Goal: Browse casually: Explore the website without a specific task or goal

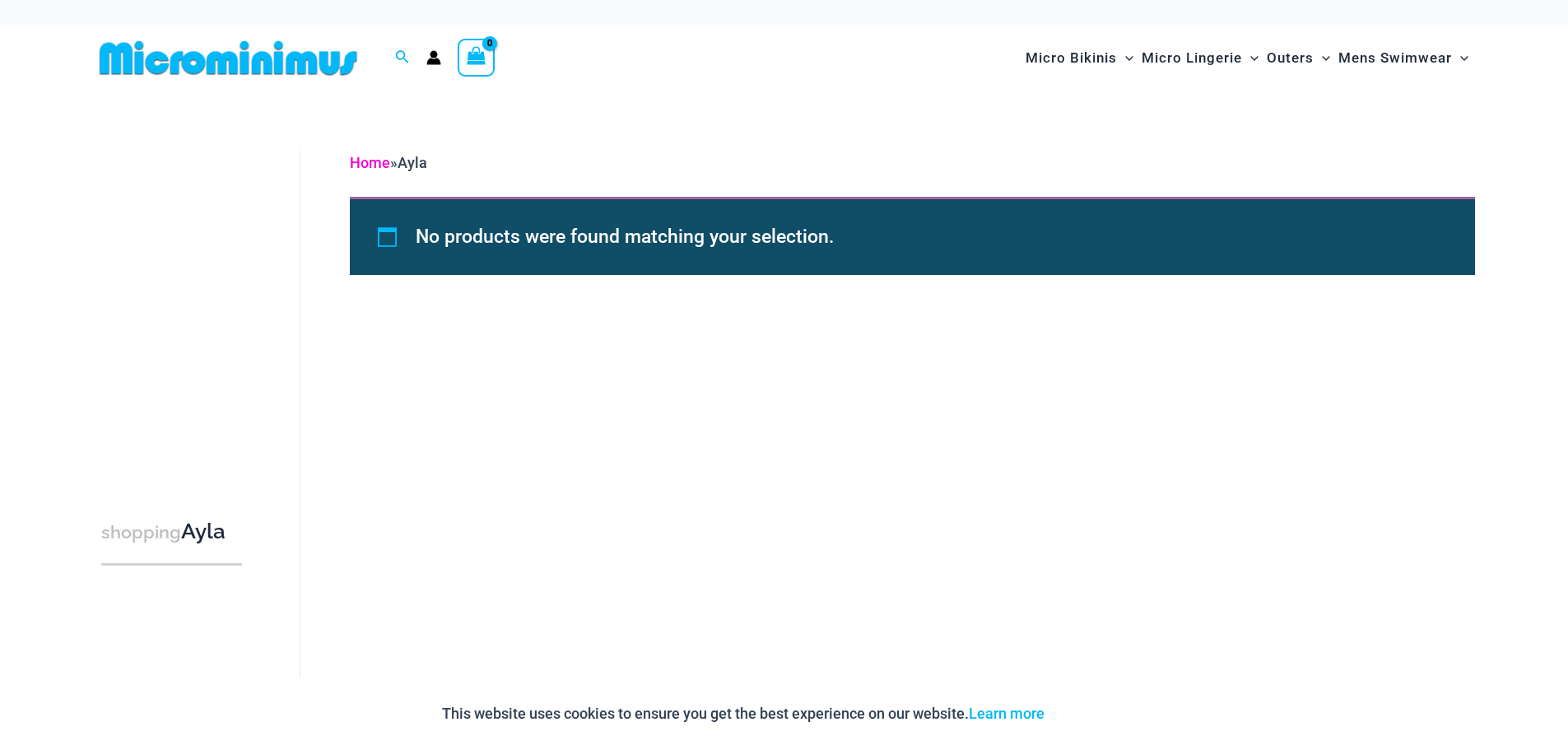
click at [371, 161] on link "Home" at bounding box center [370, 162] width 41 height 17
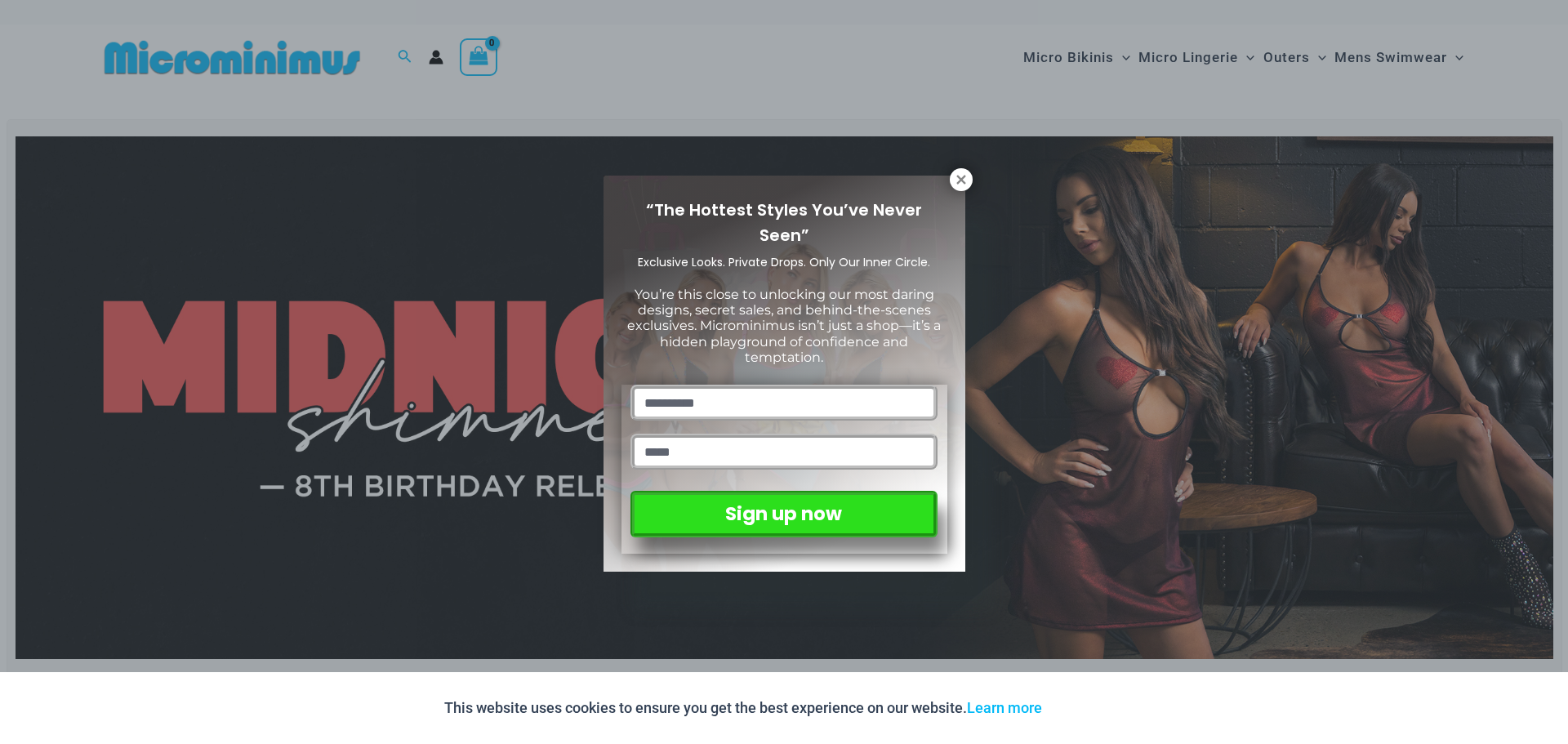
click at [964, 192] on div "“The Hottest Styles You’ve Never Seen” Exclusive Looks. Private Drops. Only Our…" at bounding box center [784, 374] width 362 height 396
click at [951, 163] on div "“The Hottest Styles You’ve Never Seen” Exclusive Looks. Private Drops. Only Our…" at bounding box center [784, 372] width 1568 height 744
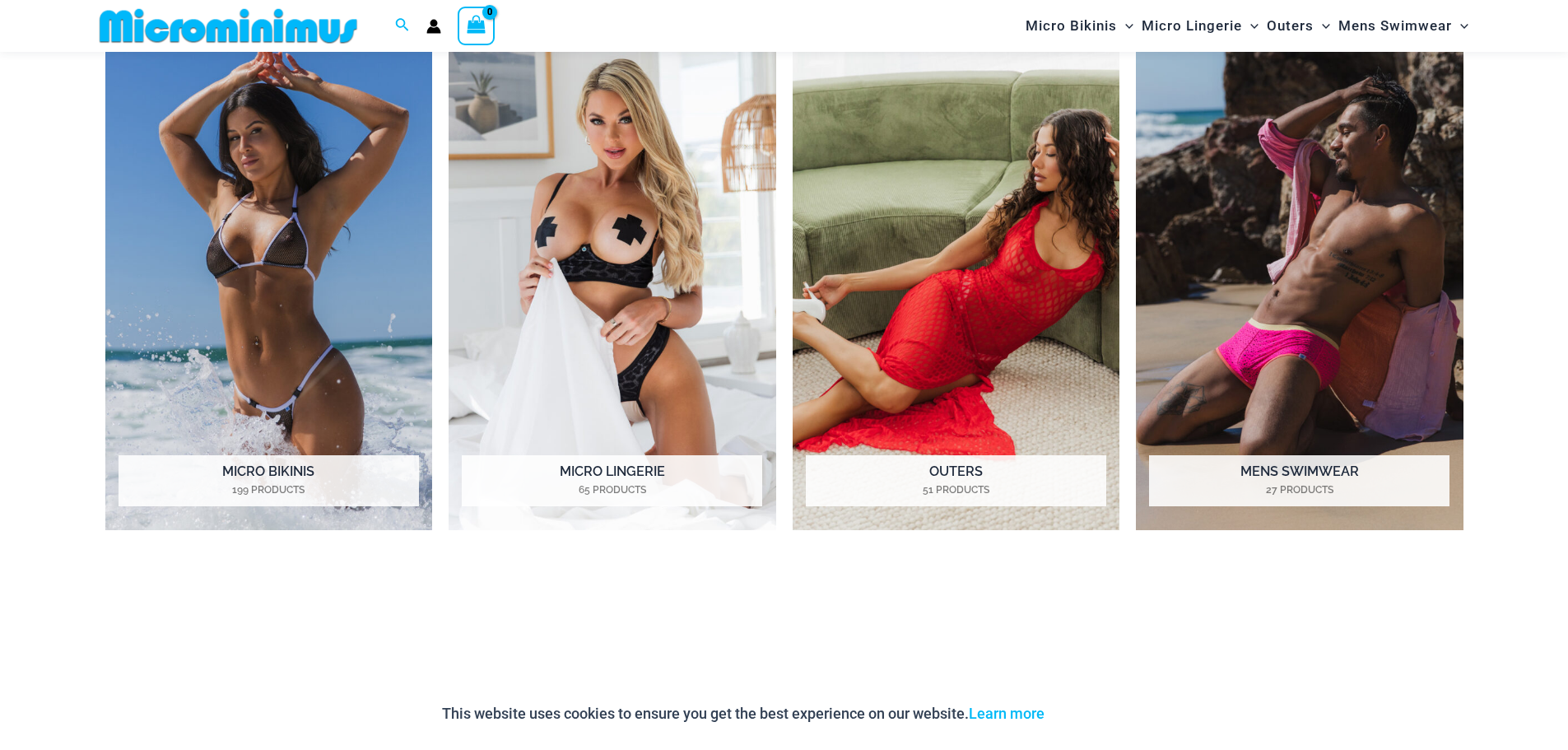
scroll to position [1552, 0]
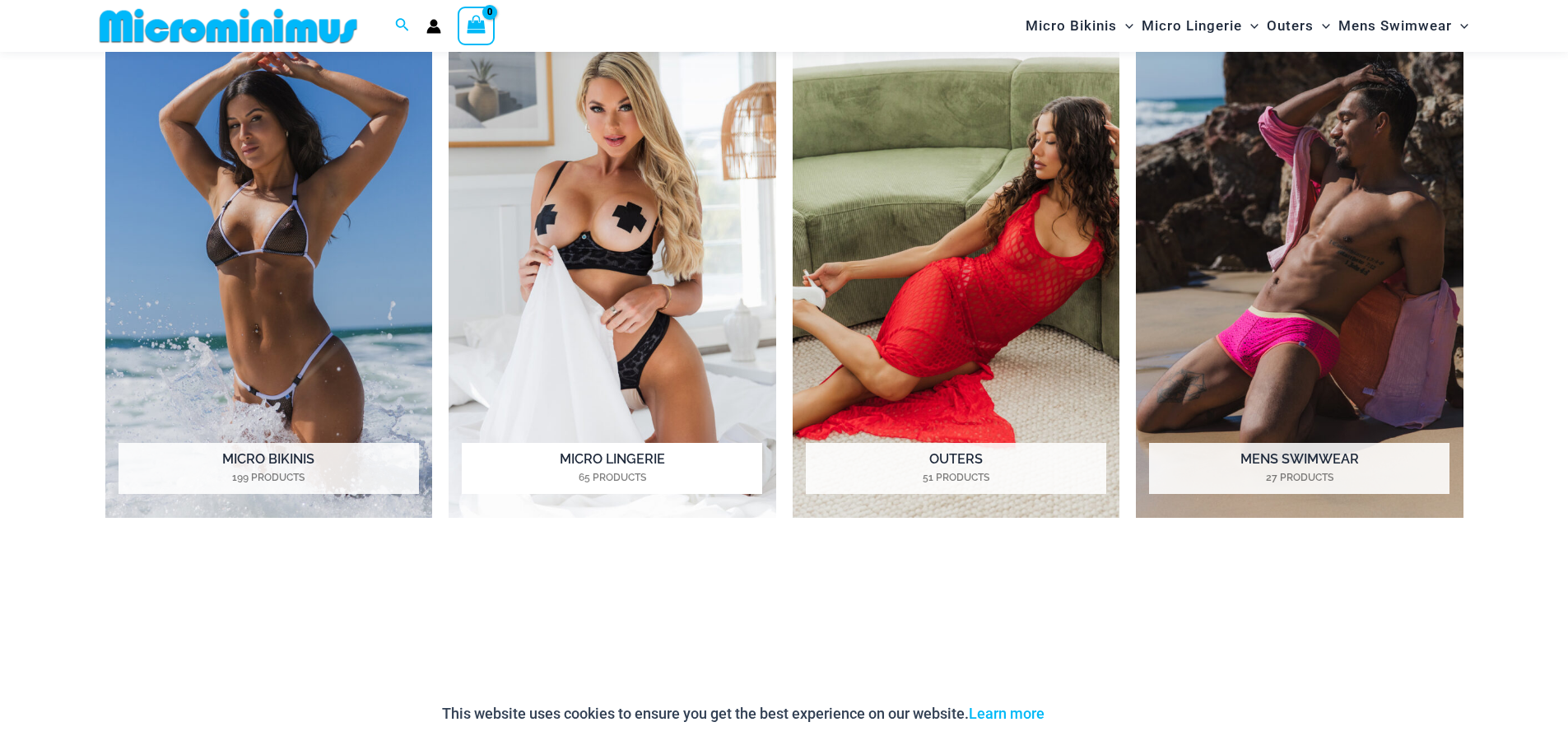
click at [626, 393] on img "Visit product category Micro Lingerie" at bounding box center [612, 266] width 327 height 503
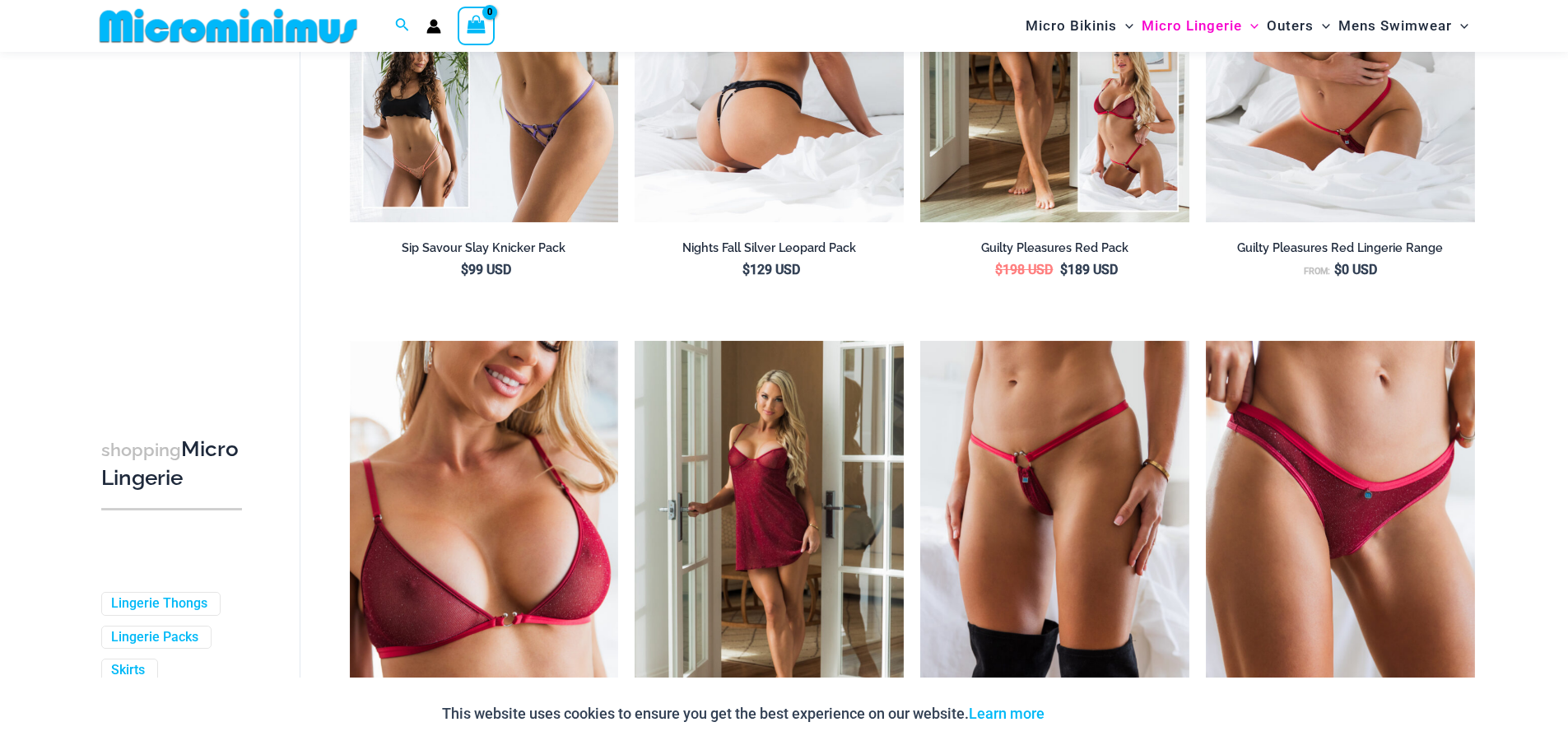
scroll to position [482, 0]
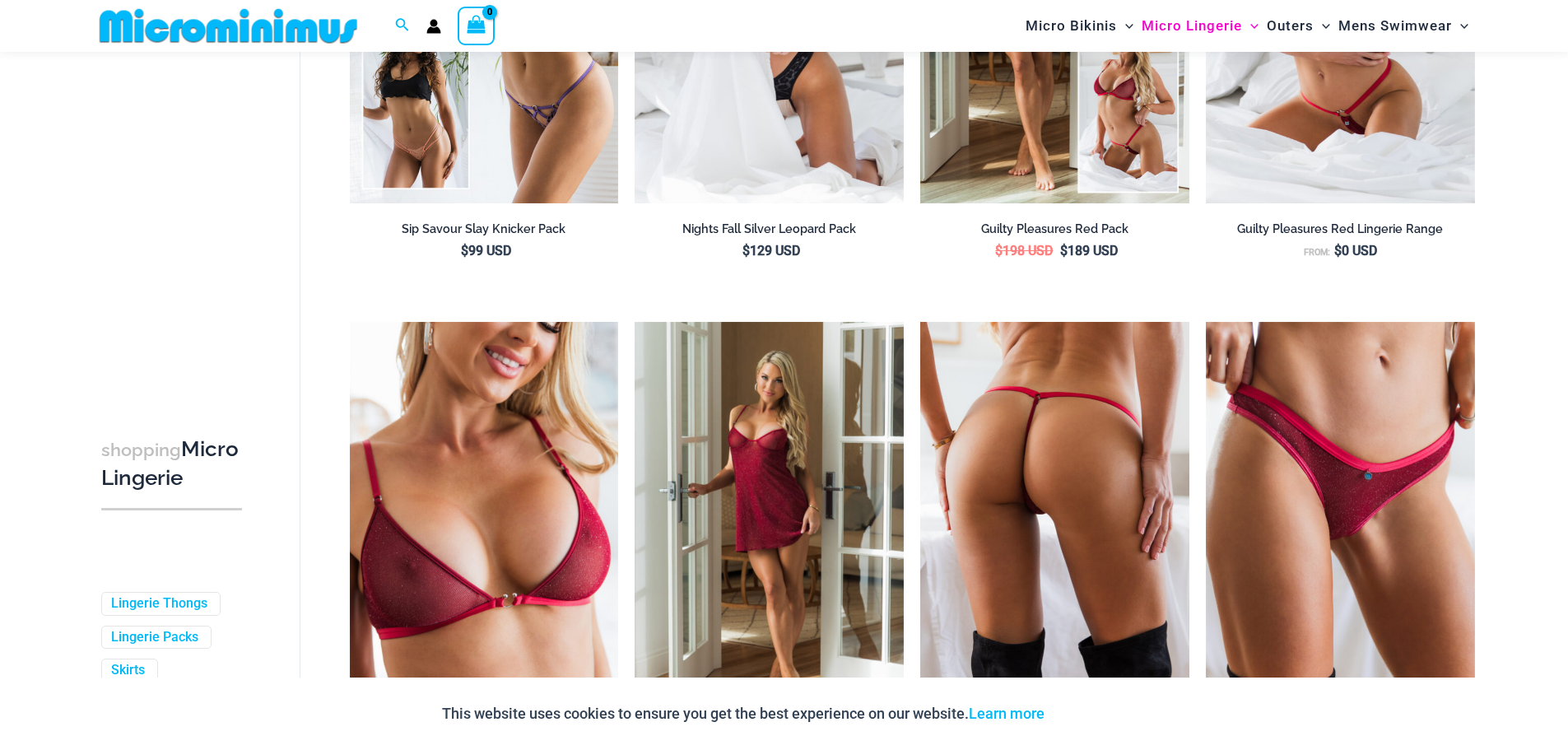
click at [1029, 486] on img at bounding box center [1054, 523] width 269 height 404
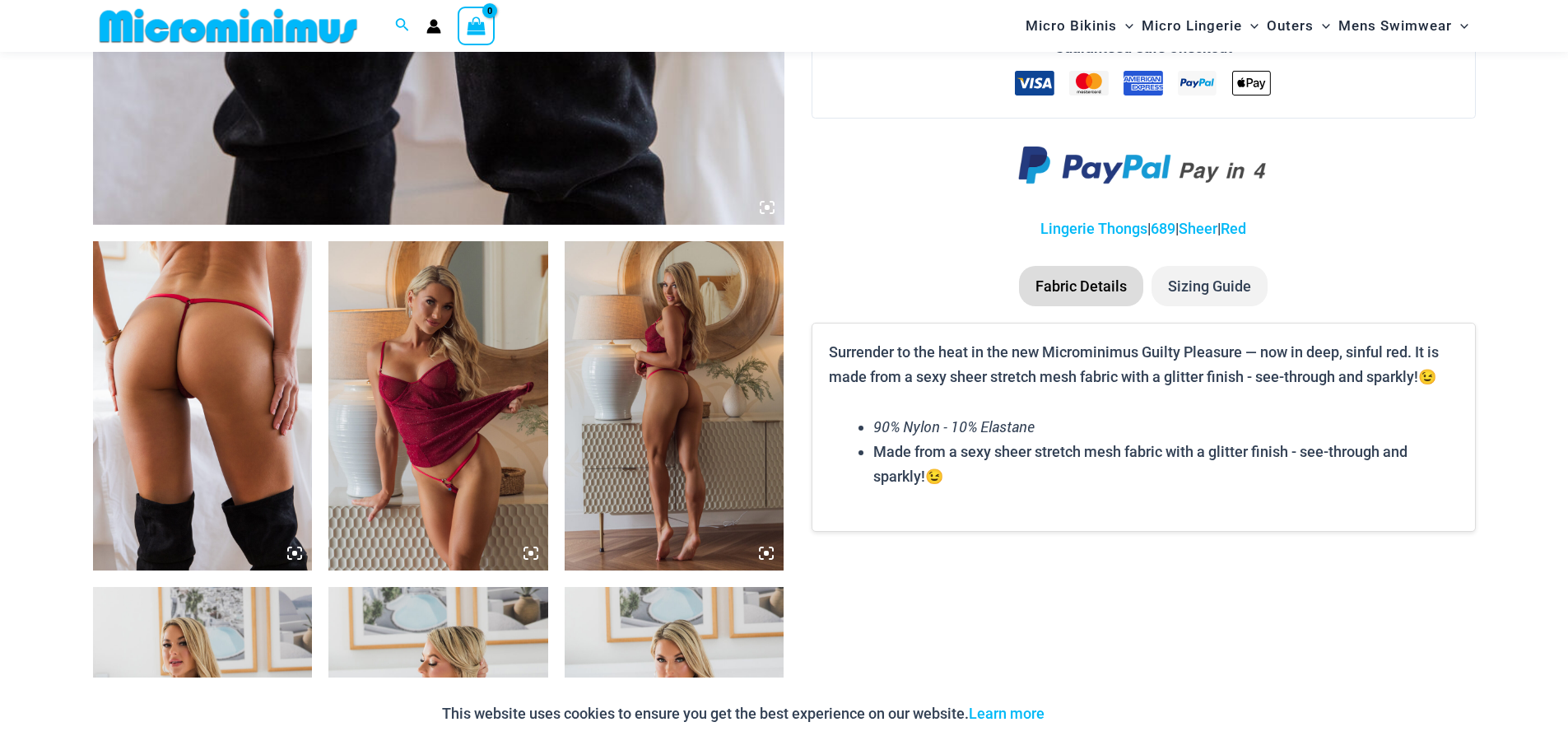
scroll to position [966, 0]
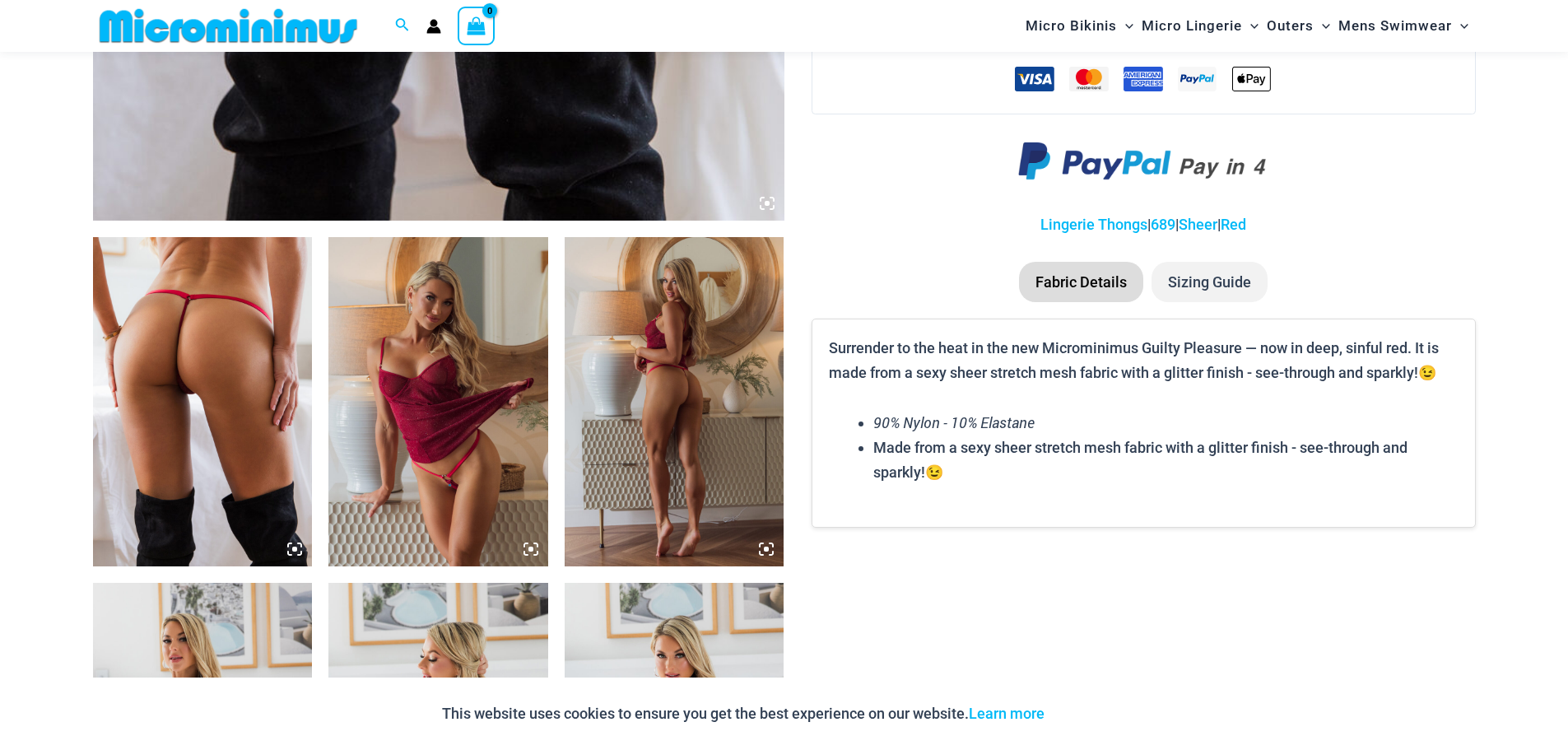
click at [221, 407] on img at bounding box center [203, 402] width 220 height 329
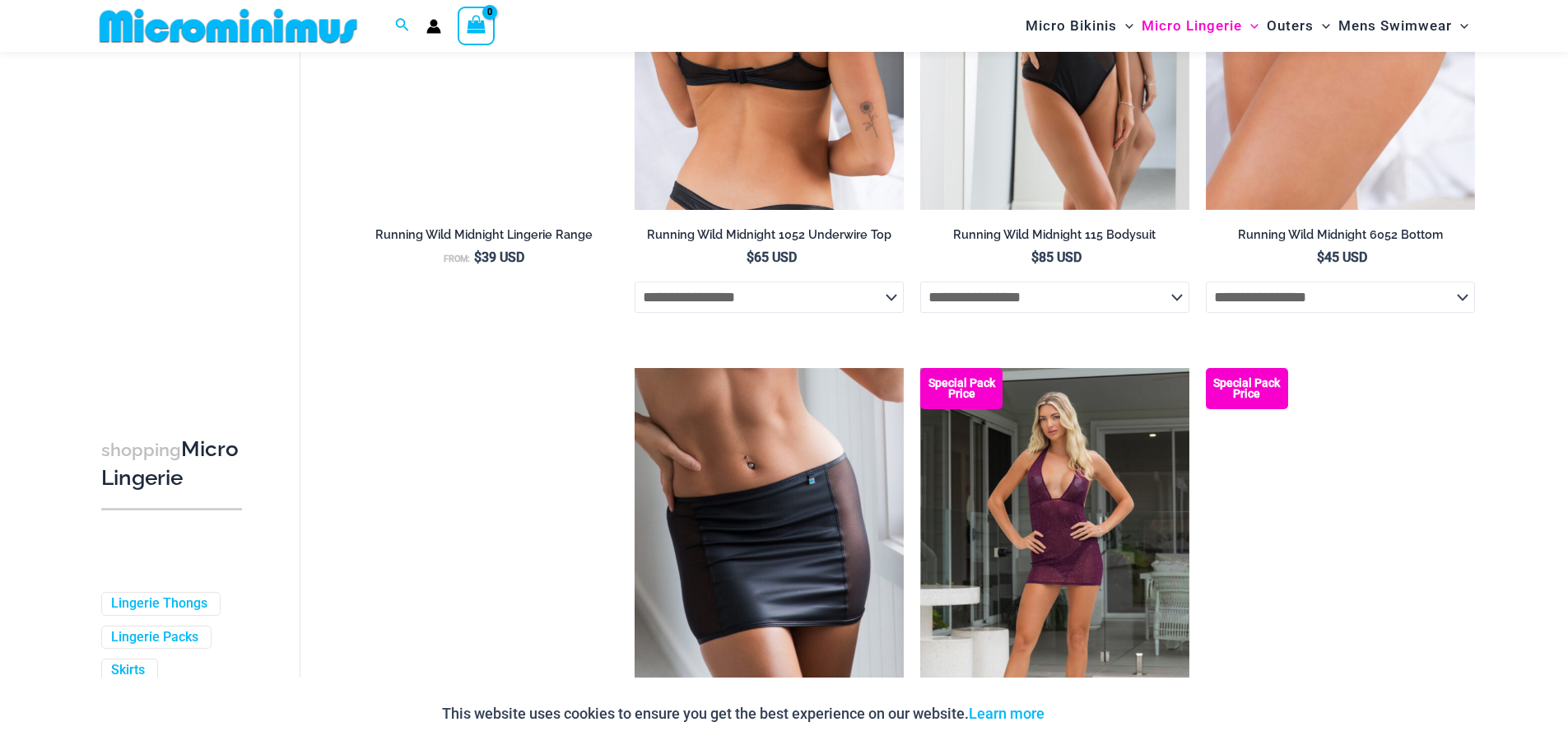
scroll to position [2202, 0]
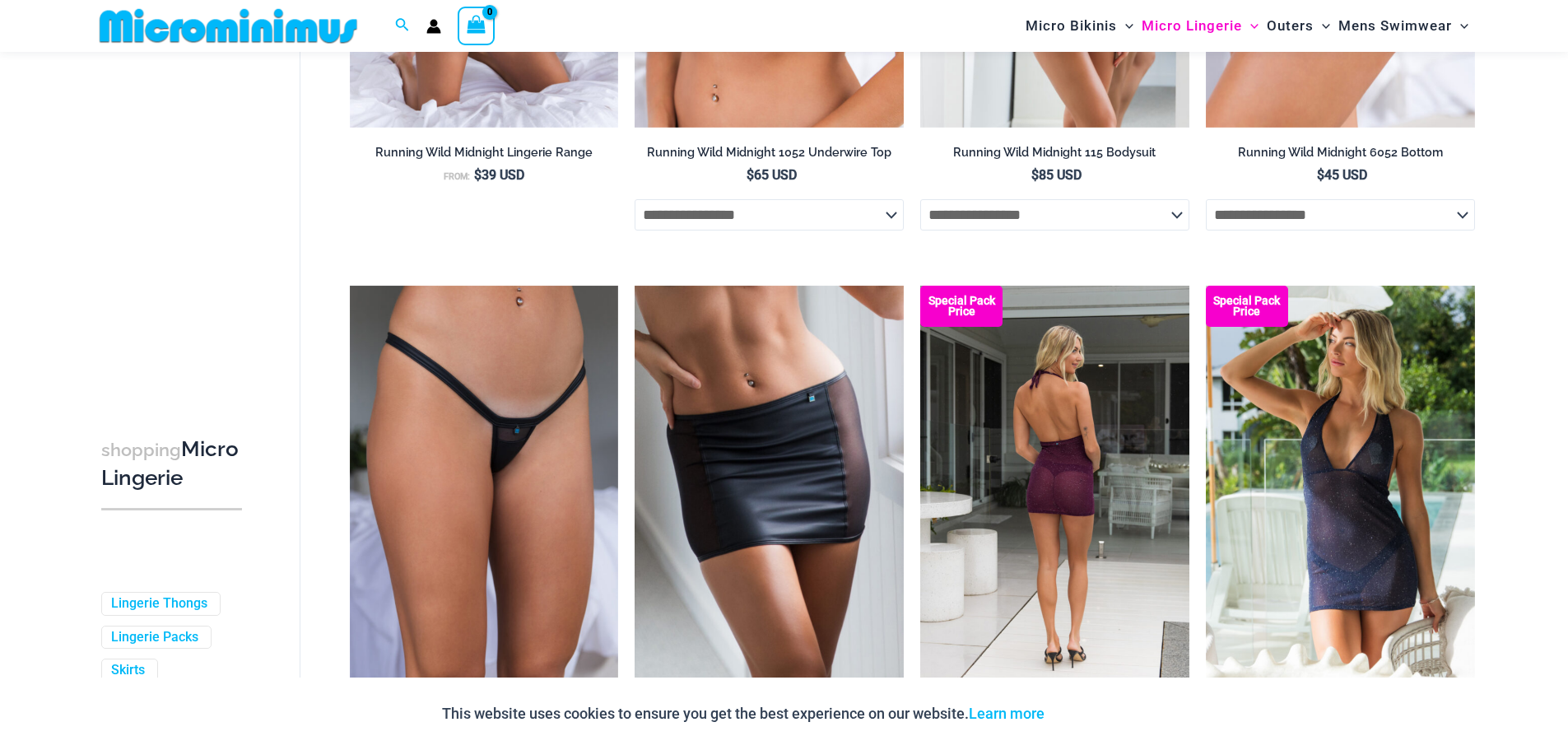
click at [1052, 490] on img at bounding box center [1054, 488] width 269 height 404
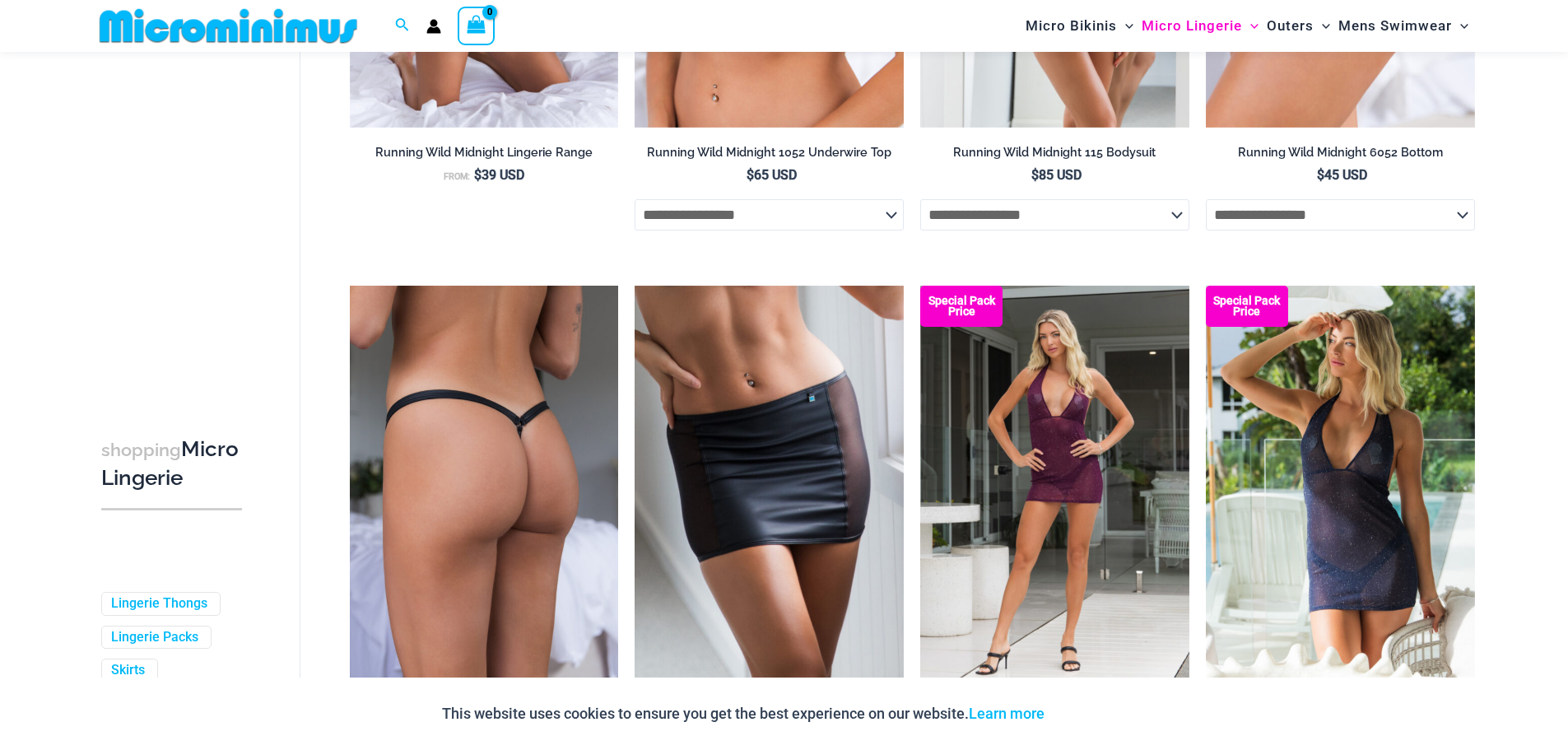
click at [524, 536] on img at bounding box center [483, 488] width 269 height 404
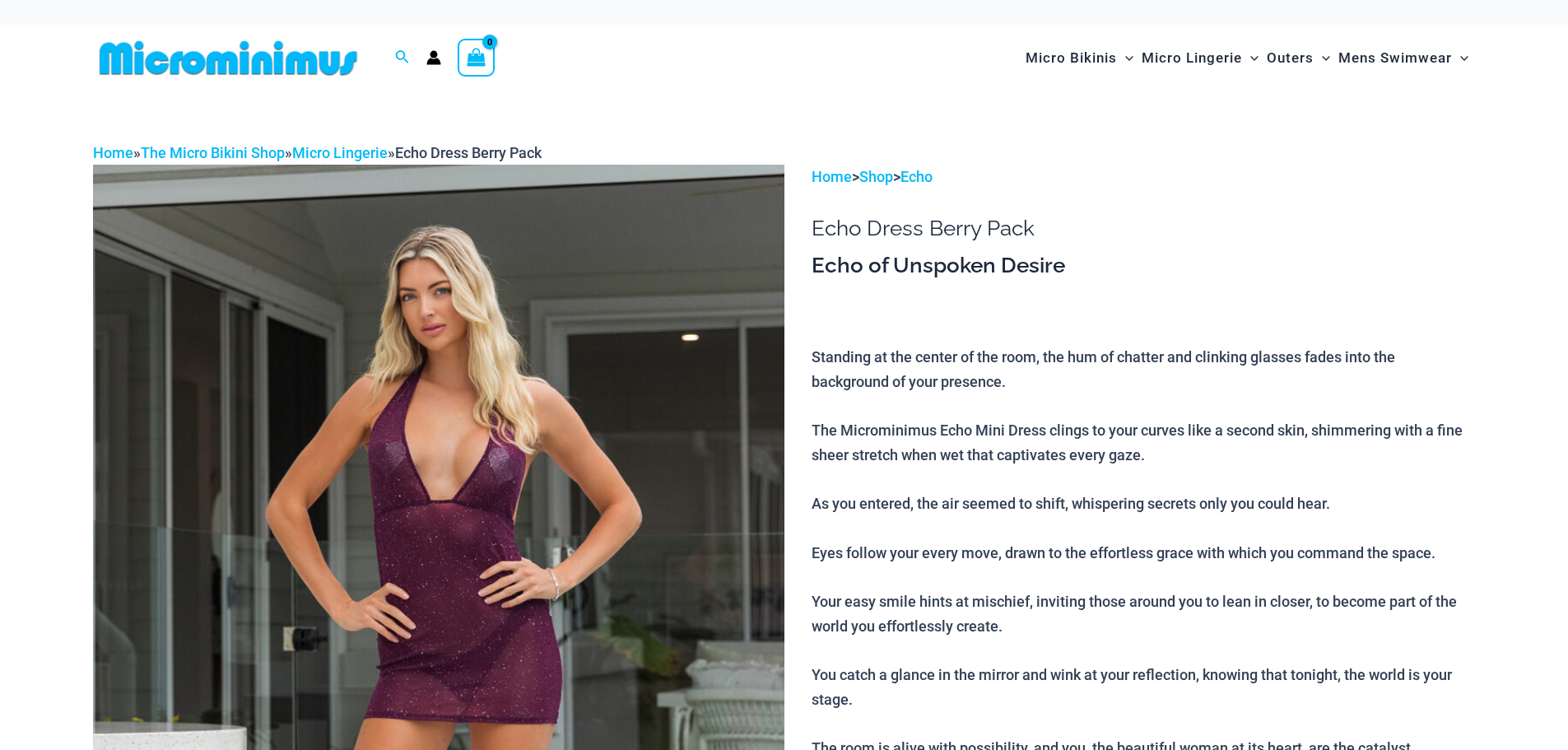
click at [456, 535] on img at bounding box center [438, 683] width 691 height 1038
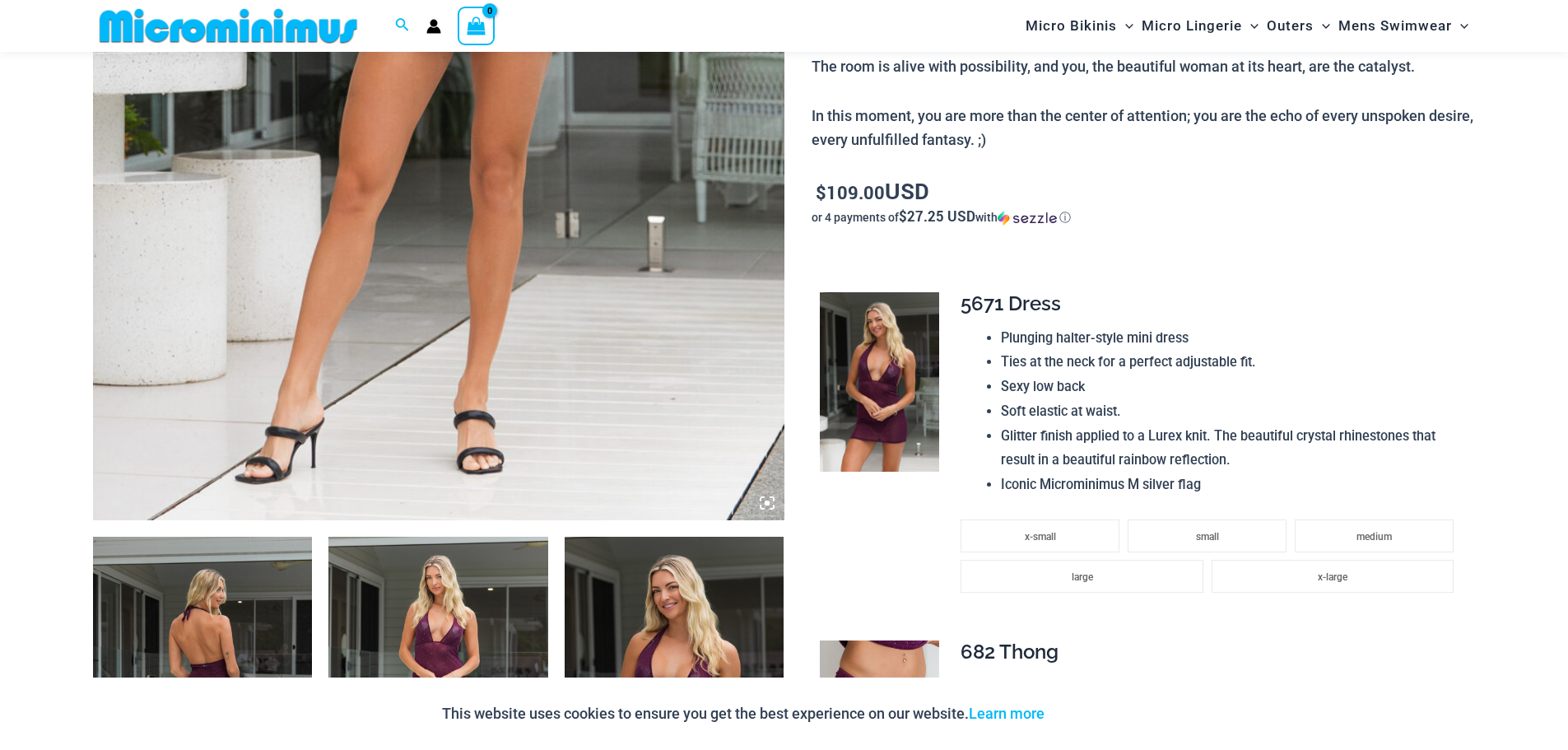
scroll to position [724, 0]
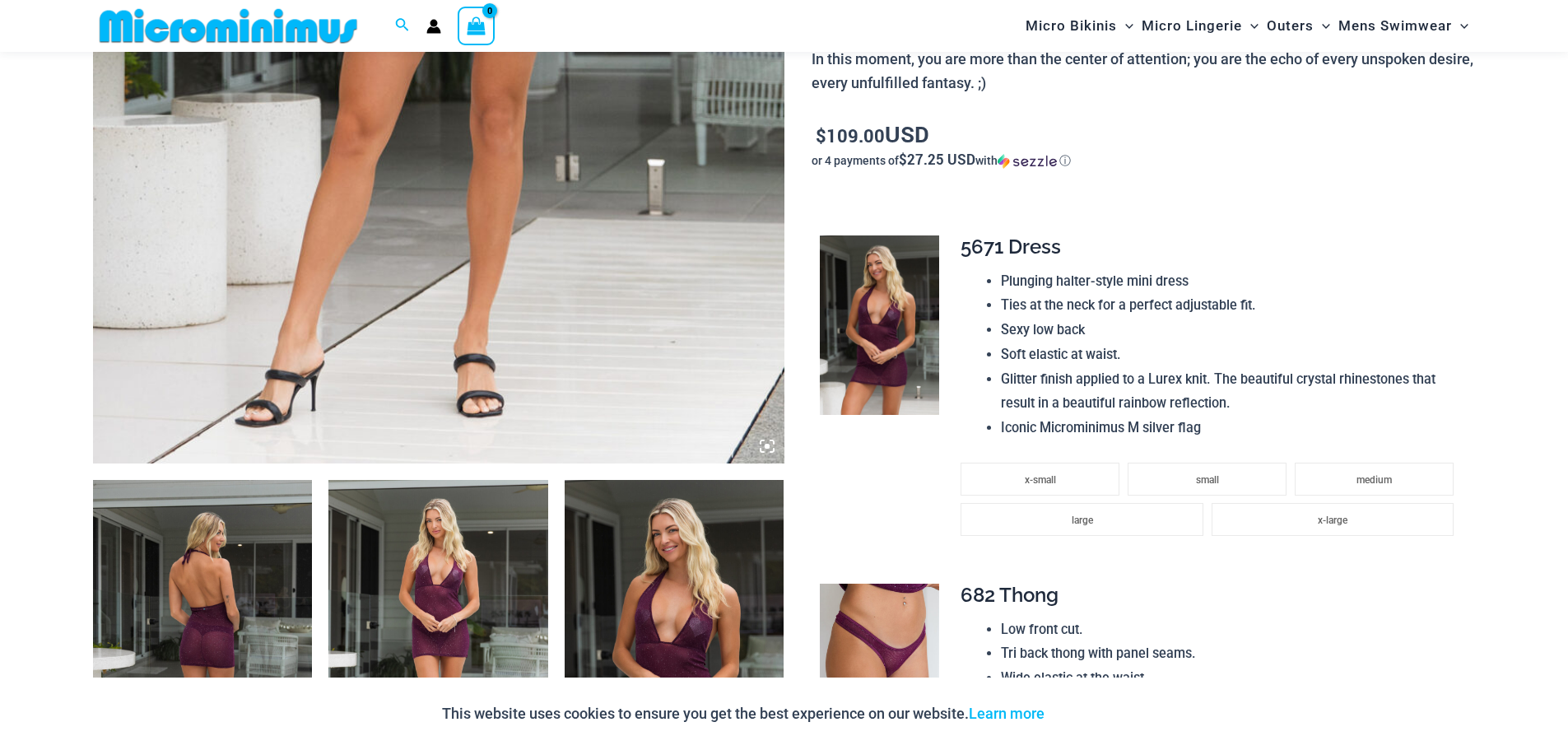
click at [187, 599] on img at bounding box center [203, 645] width 220 height 329
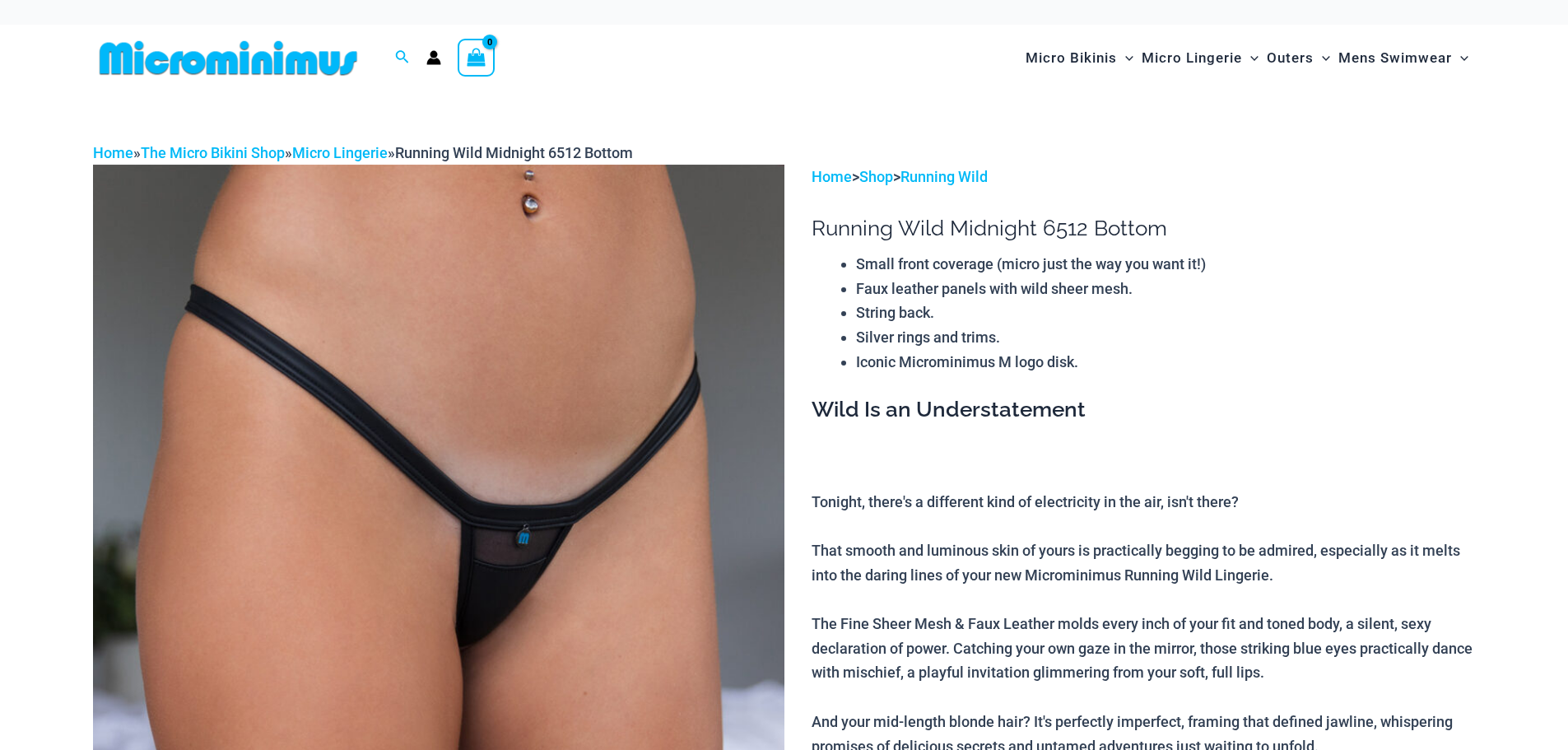
click at [524, 536] on img at bounding box center [438, 683] width 691 height 1038
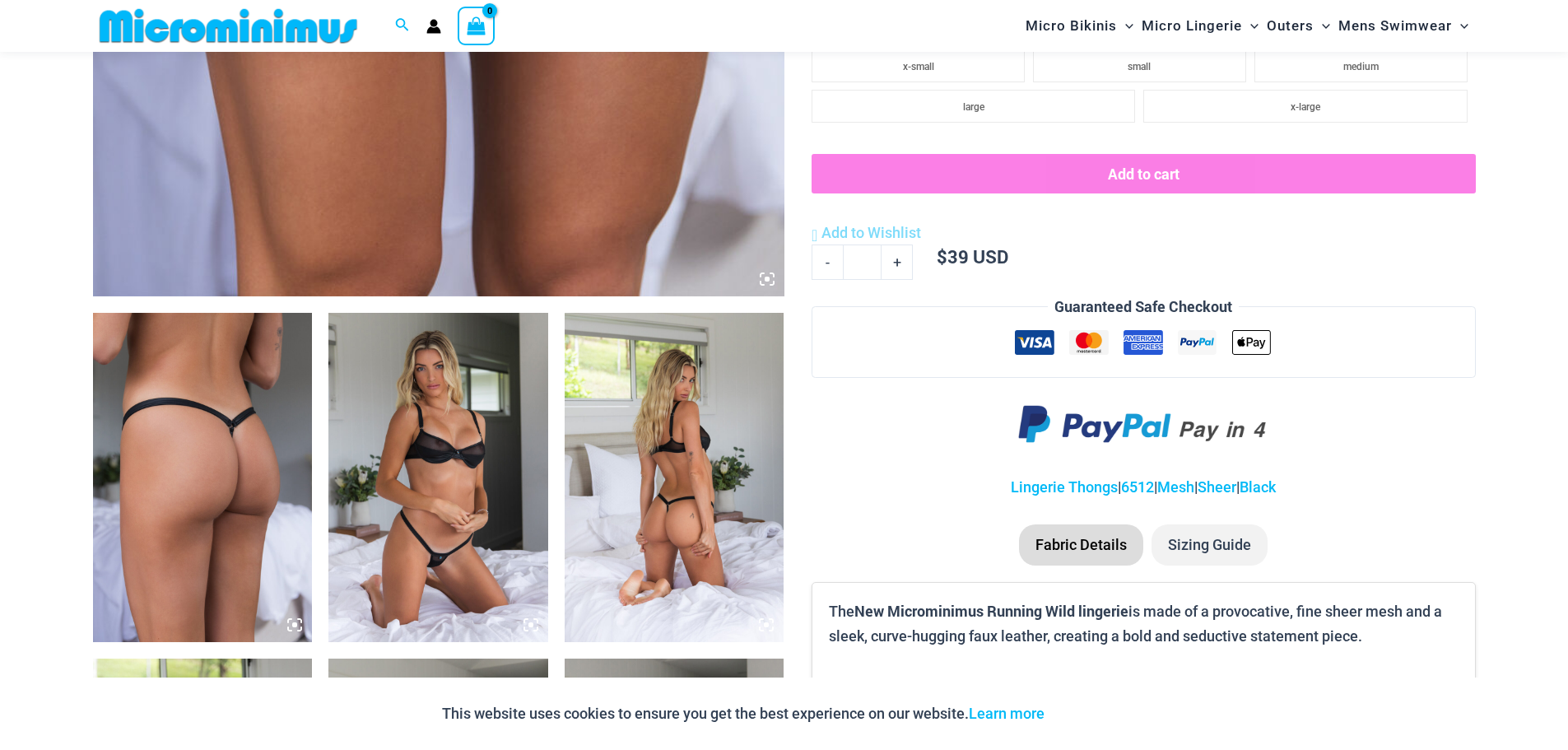
scroll to position [892, 0]
click at [254, 491] on img at bounding box center [203, 477] width 220 height 329
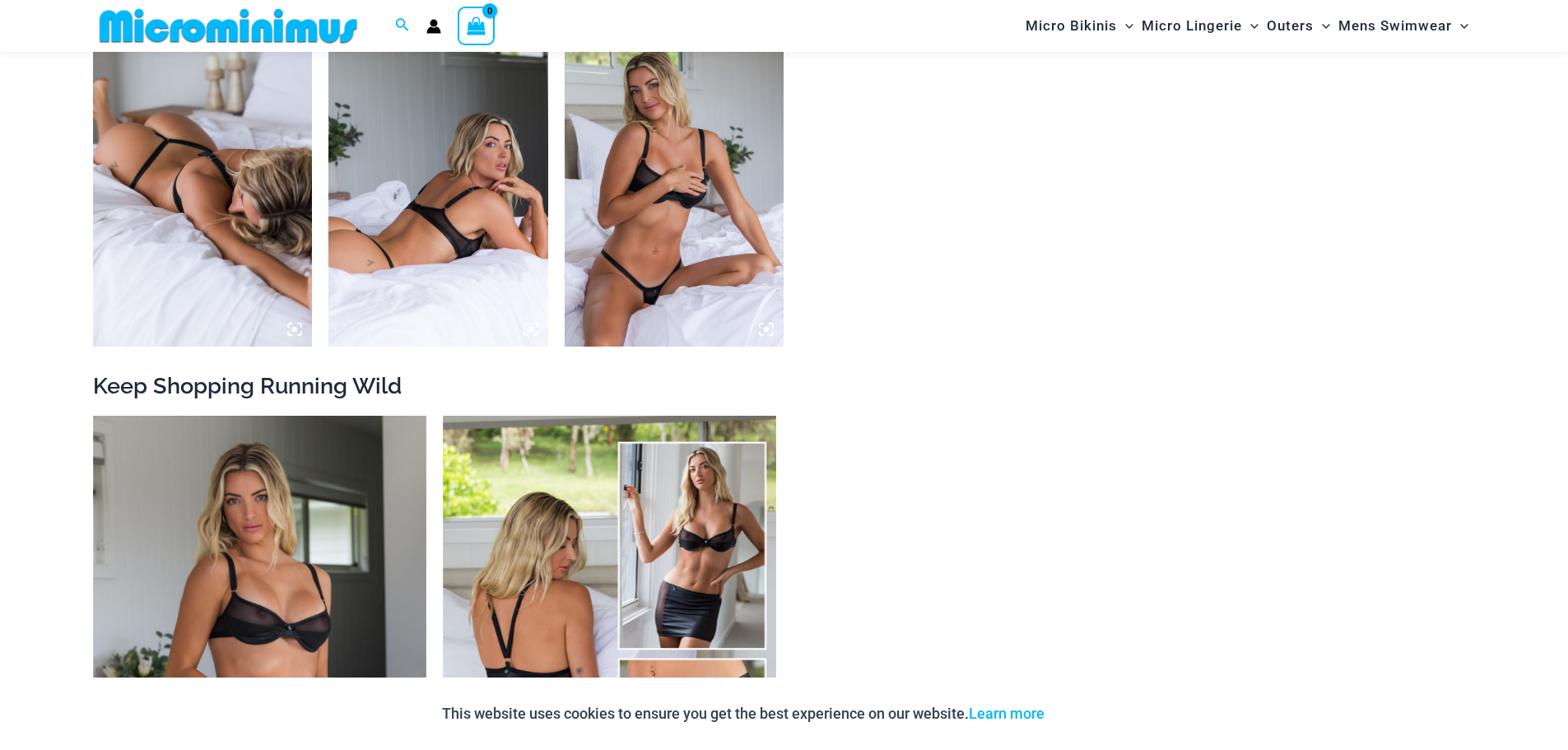
scroll to position [1880, 0]
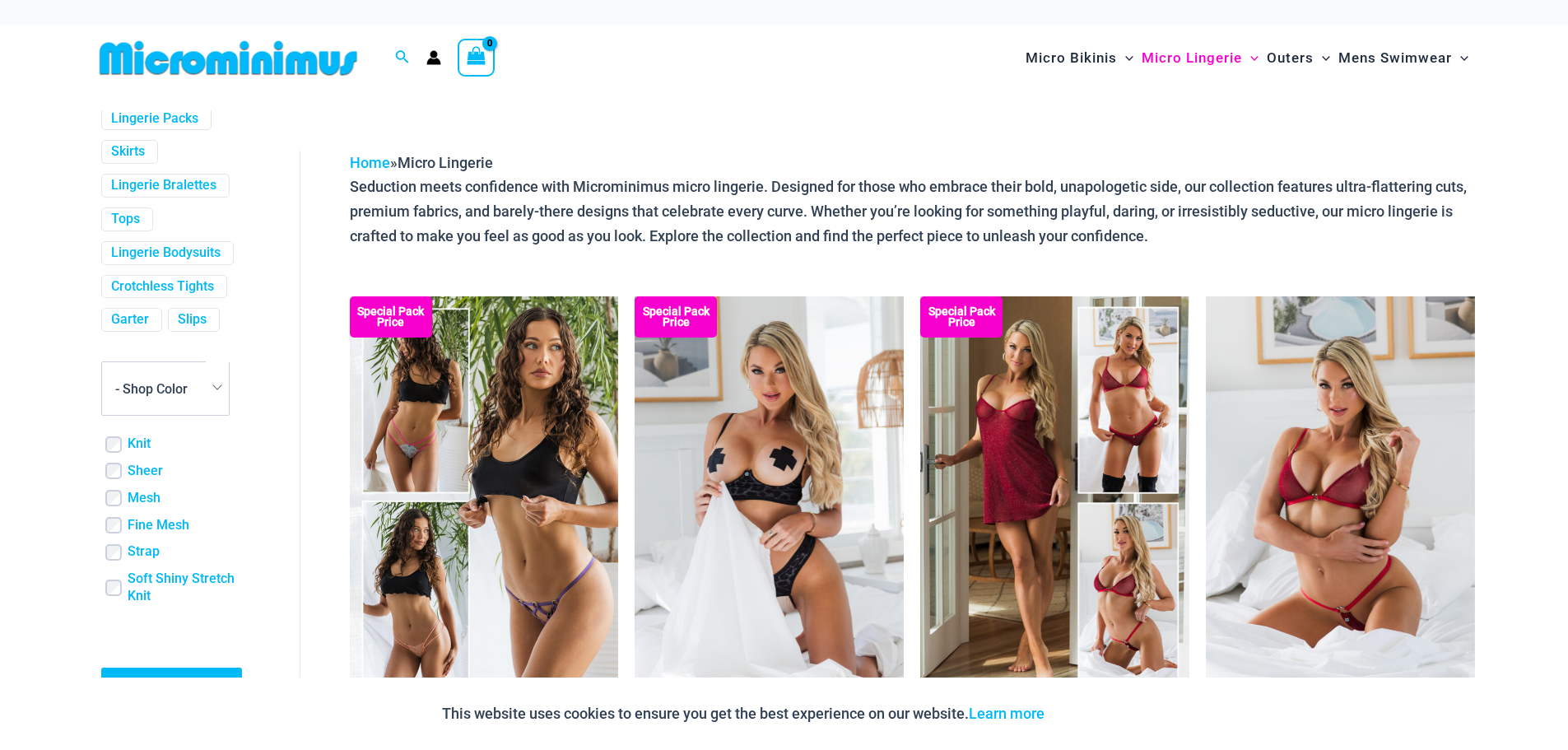
scroll to position [715, 0]
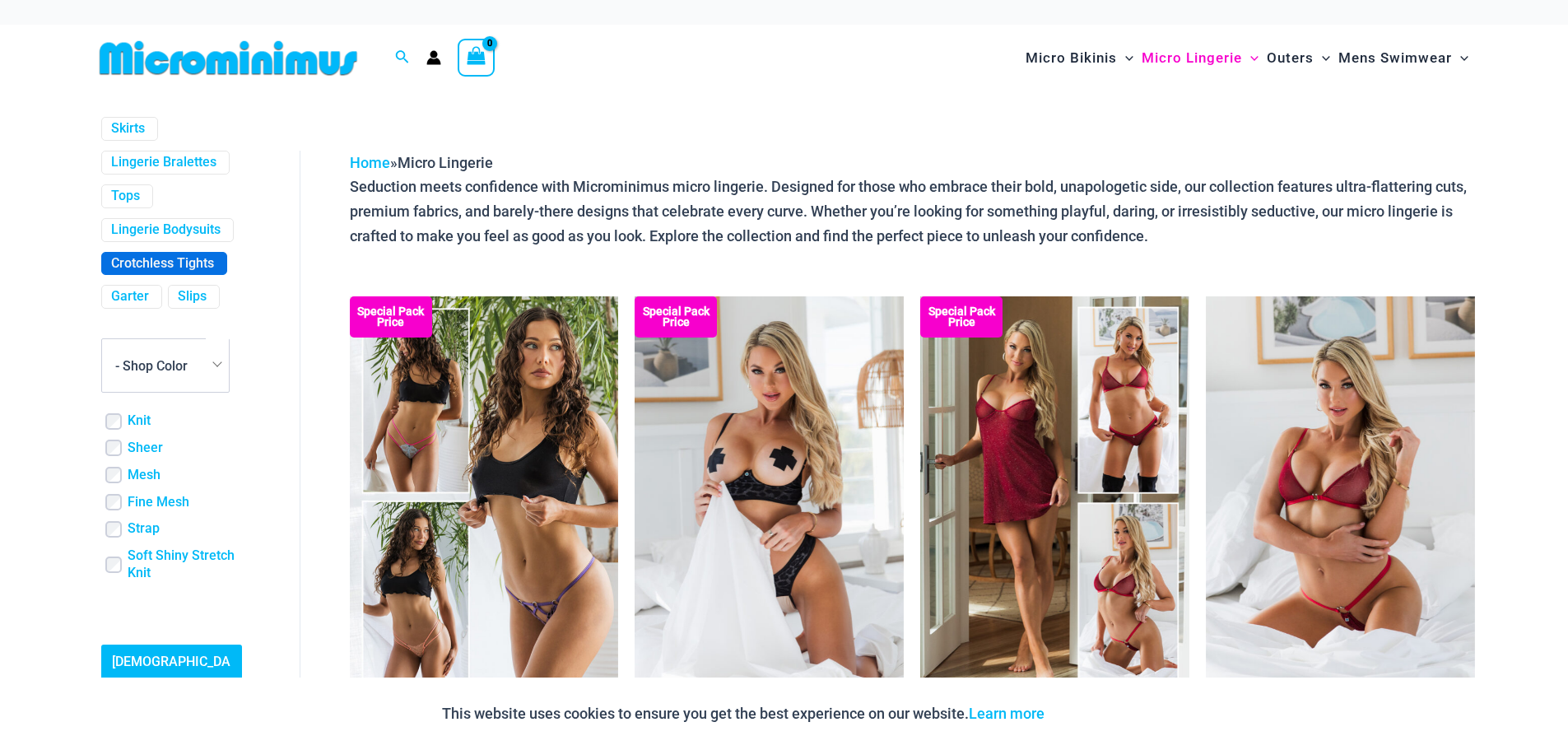
click at [169, 255] on link "Crotchless Tights" at bounding box center [162, 264] width 103 height 17
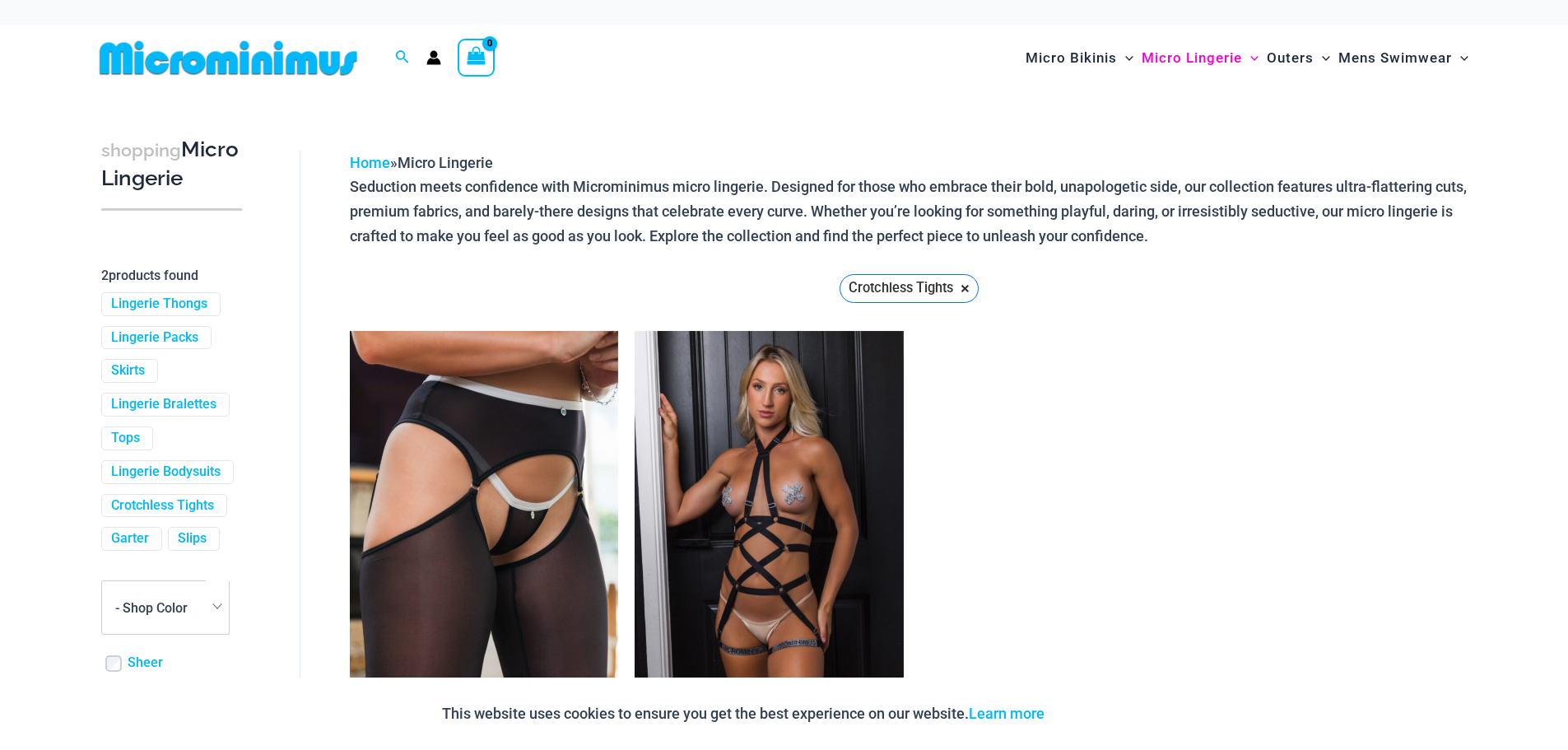
scroll to position [419, 0]
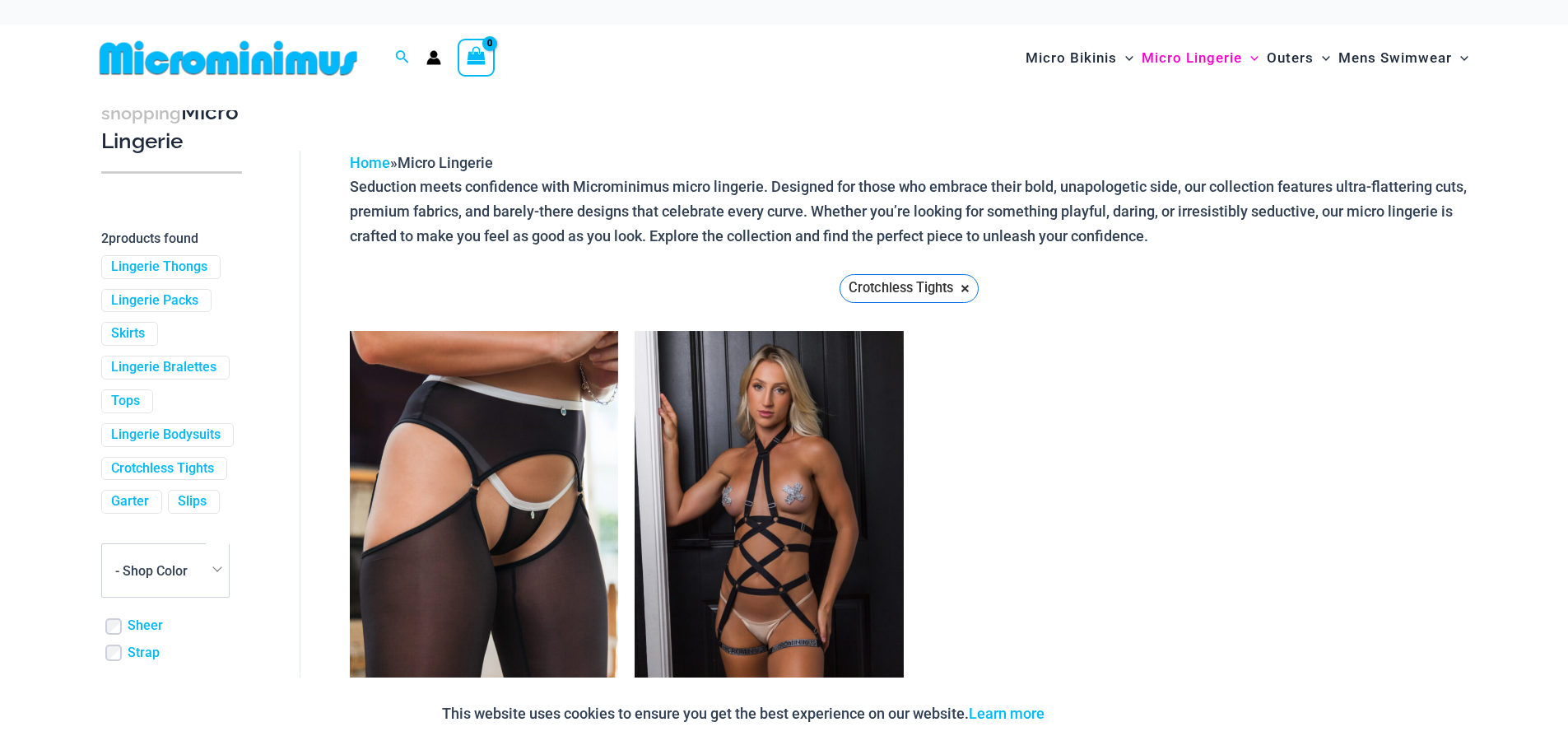
click at [161, 61] on img at bounding box center [228, 59] width 271 height 37
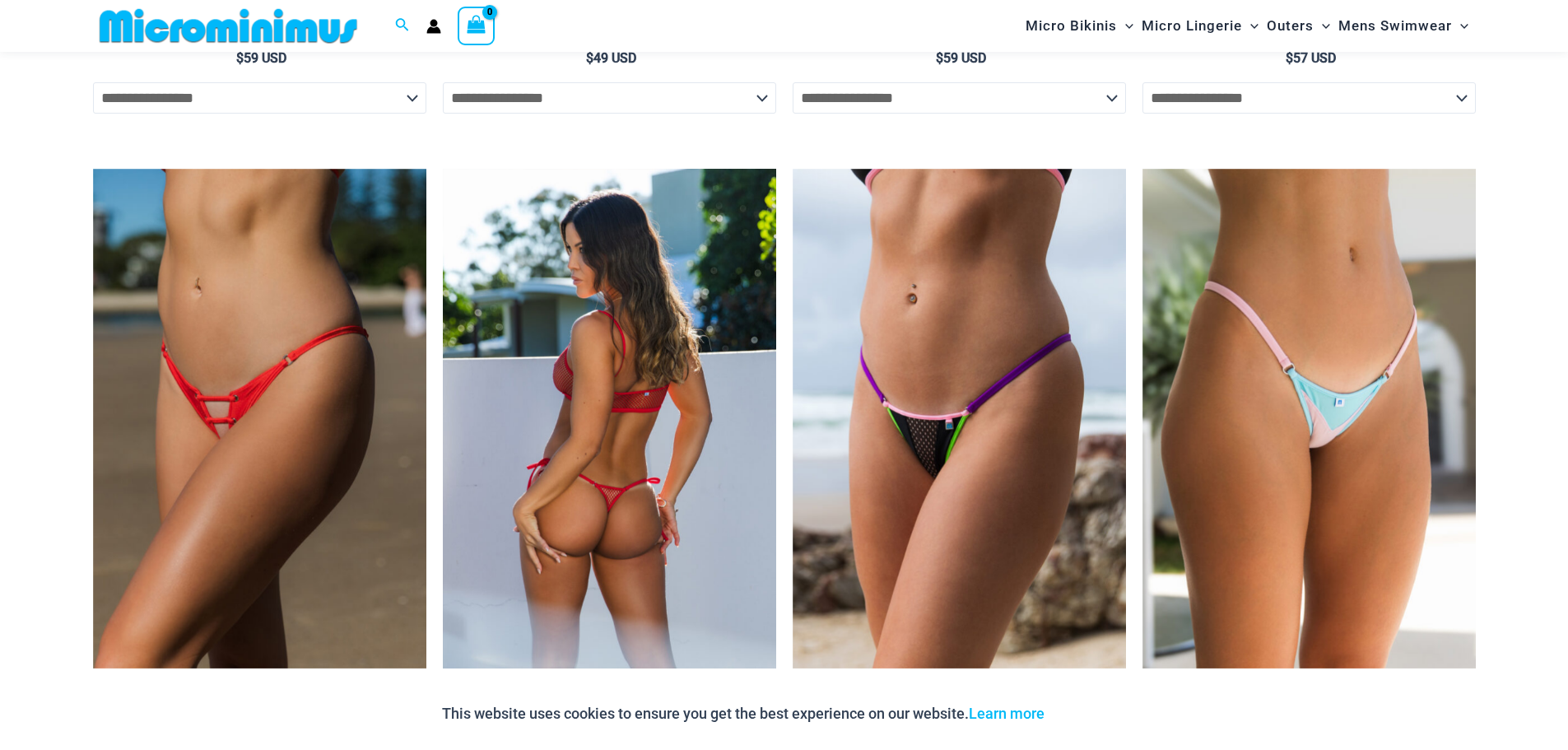
scroll to position [5586, 0]
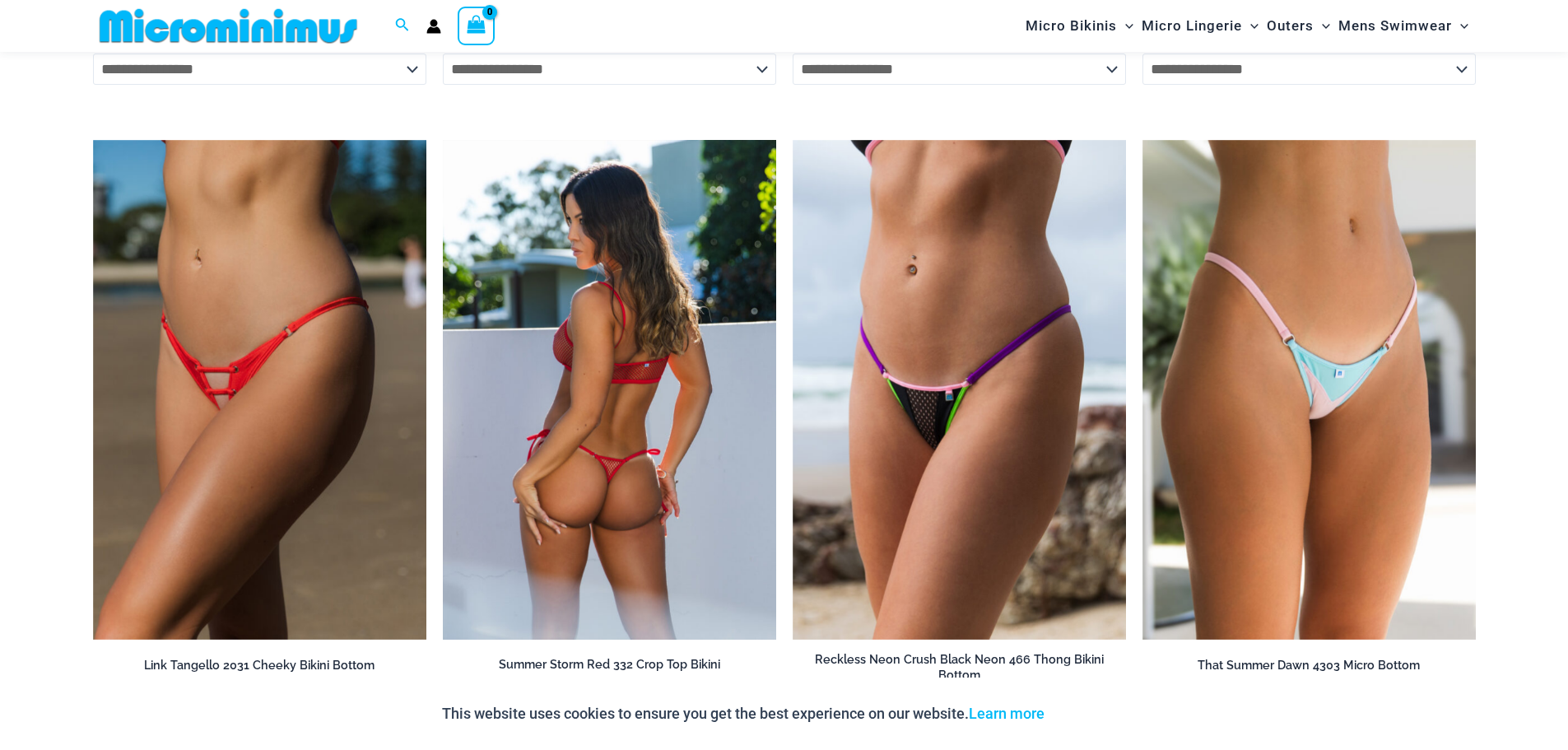
click at [660, 433] on img at bounding box center [609, 389] width 333 height 500
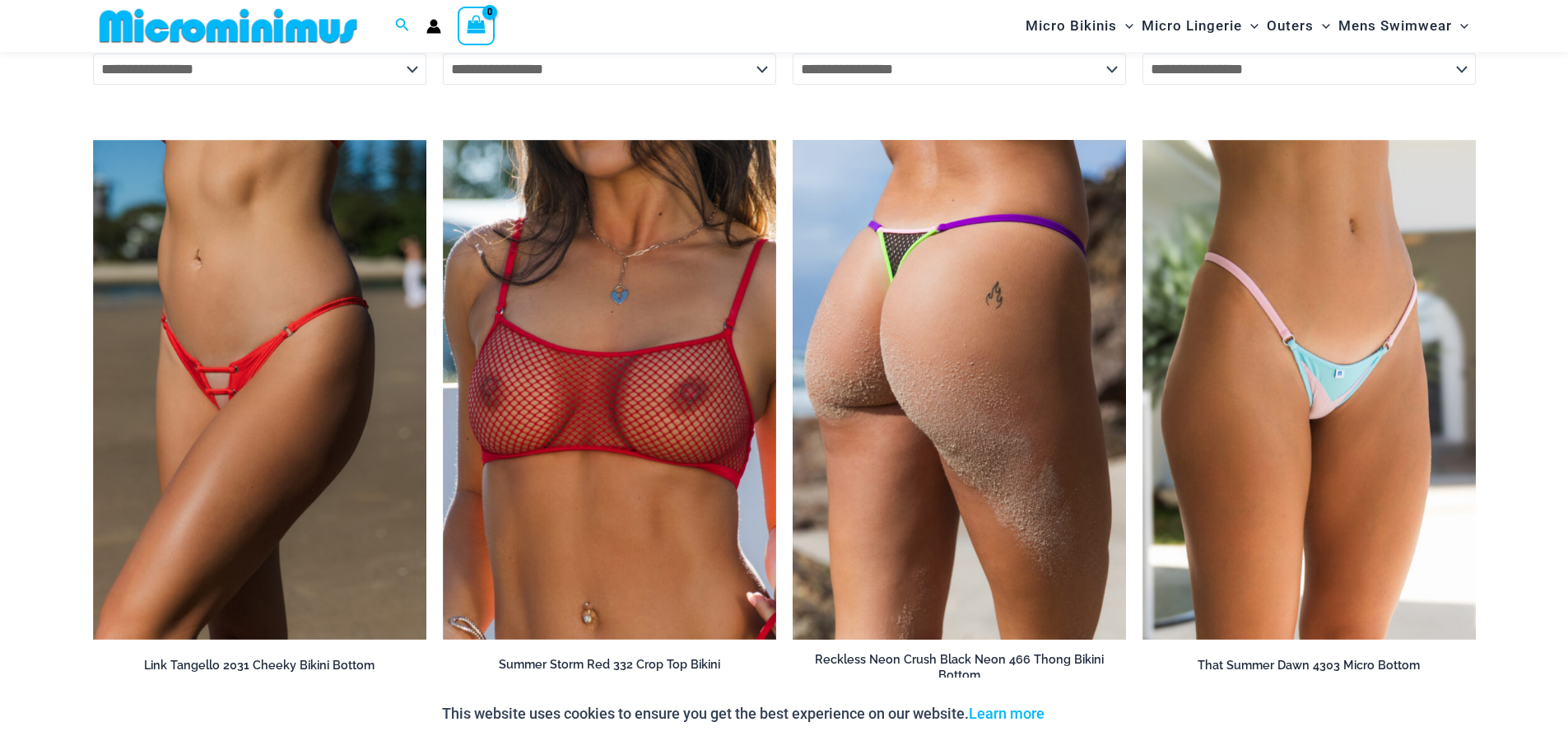
click at [952, 386] on img at bounding box center [959, 390] width 333 height 501
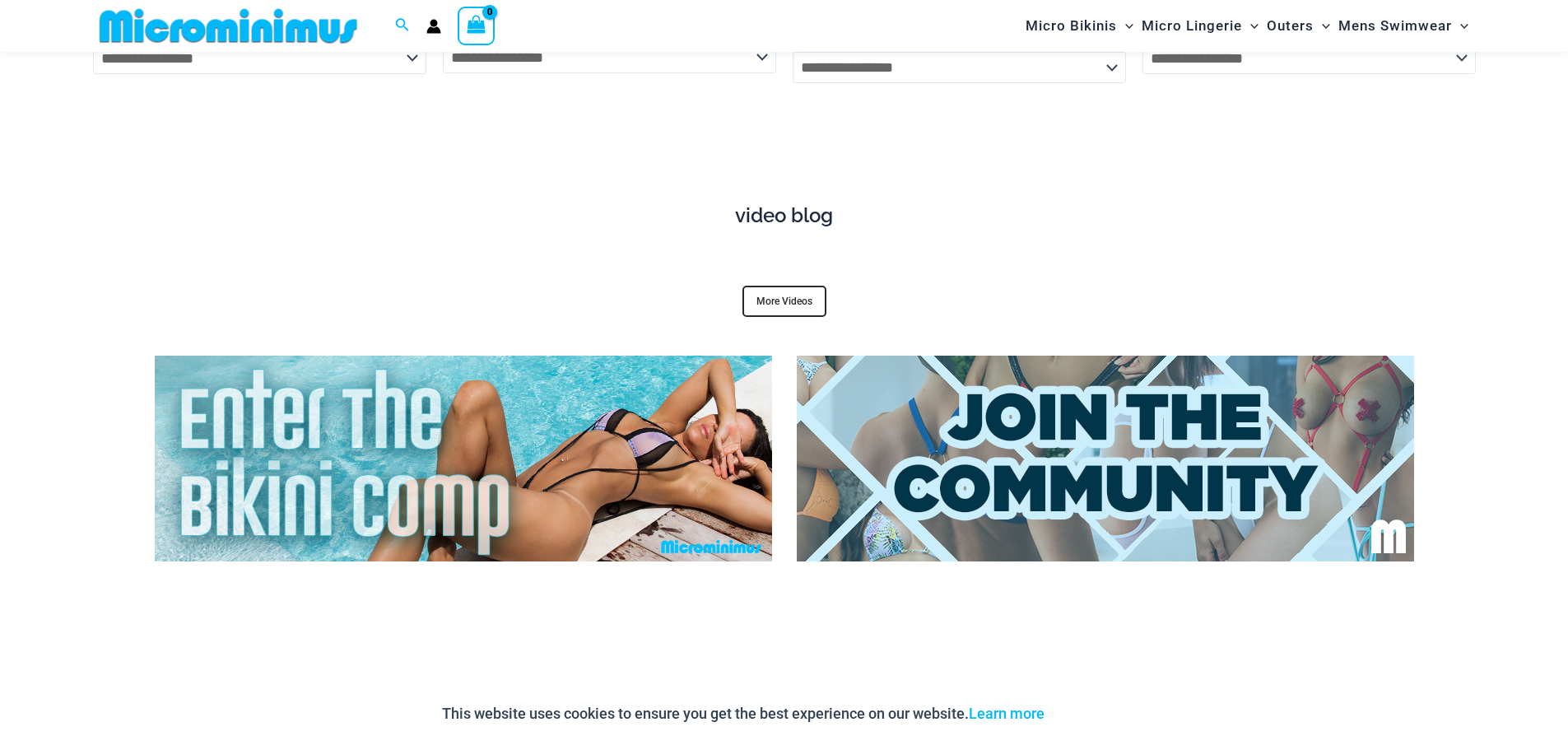
scroll to position [6327, 0]
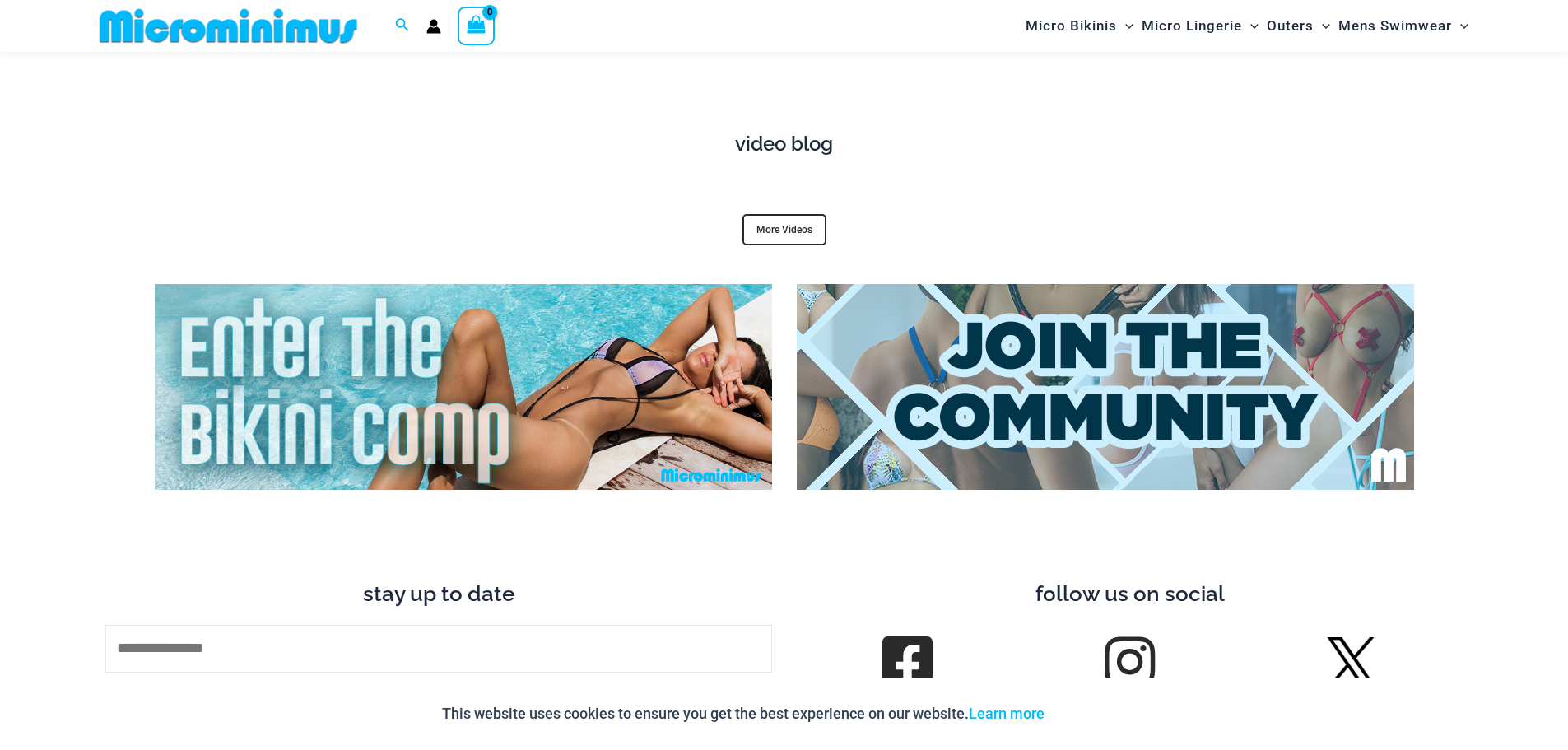
click at [790, 284] on div at bounding box center [1130, 401] width 691 height 235
click at [773, 214] on link "More Videos" at bounding box center [784, 229] width 84 height 31
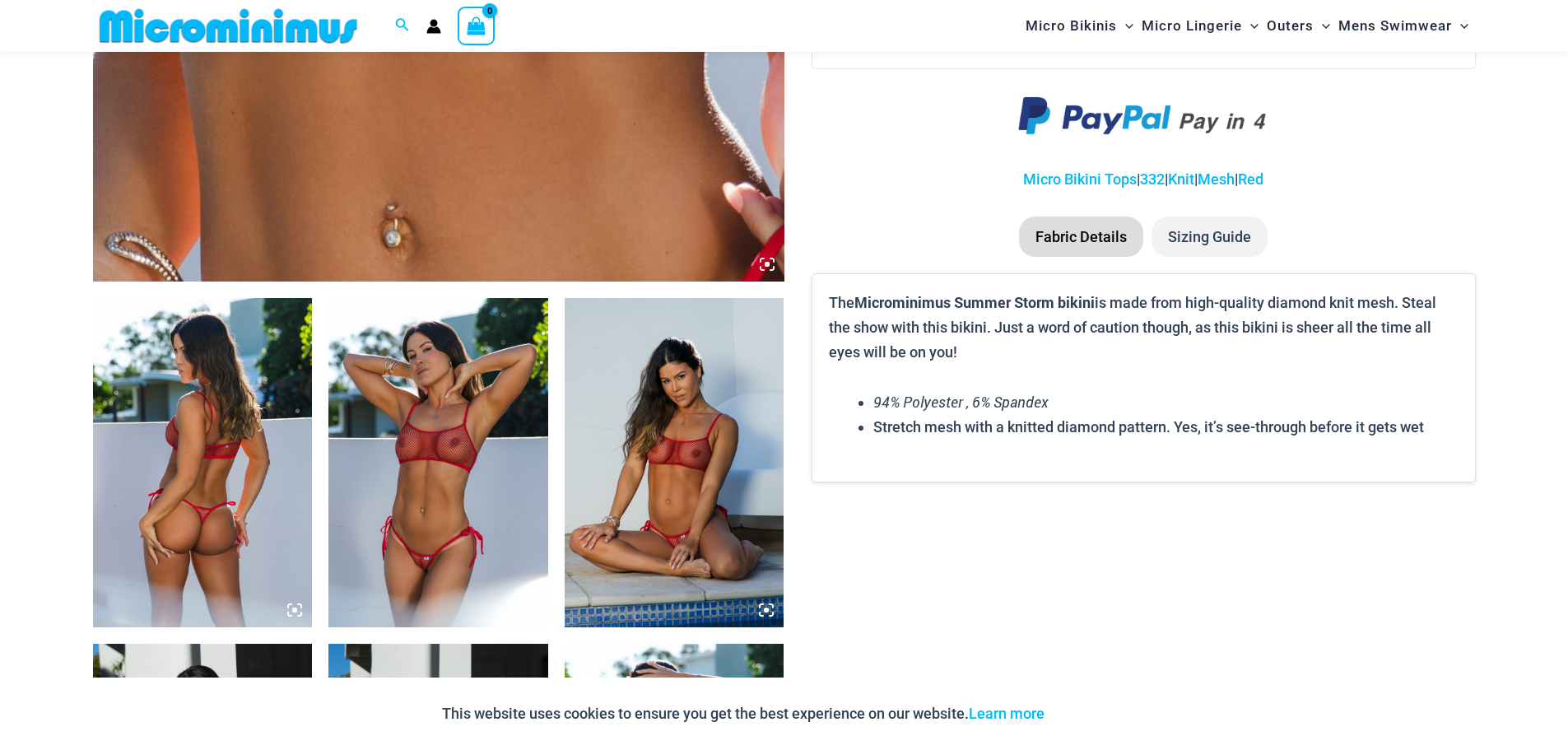
click at [268, 481] on img at bounding box center [203, 462] width 220 height 329
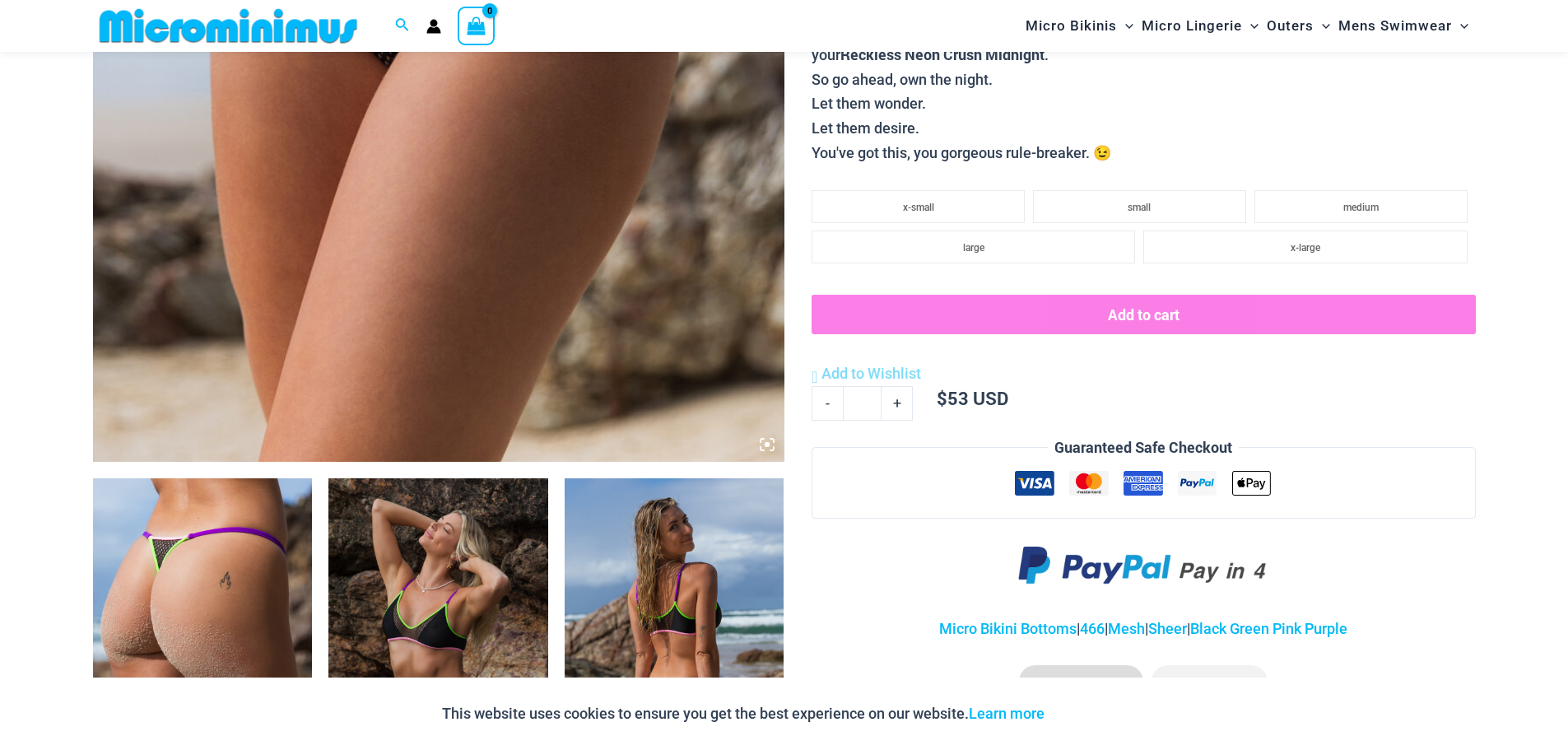
scroll to position [891, 0]
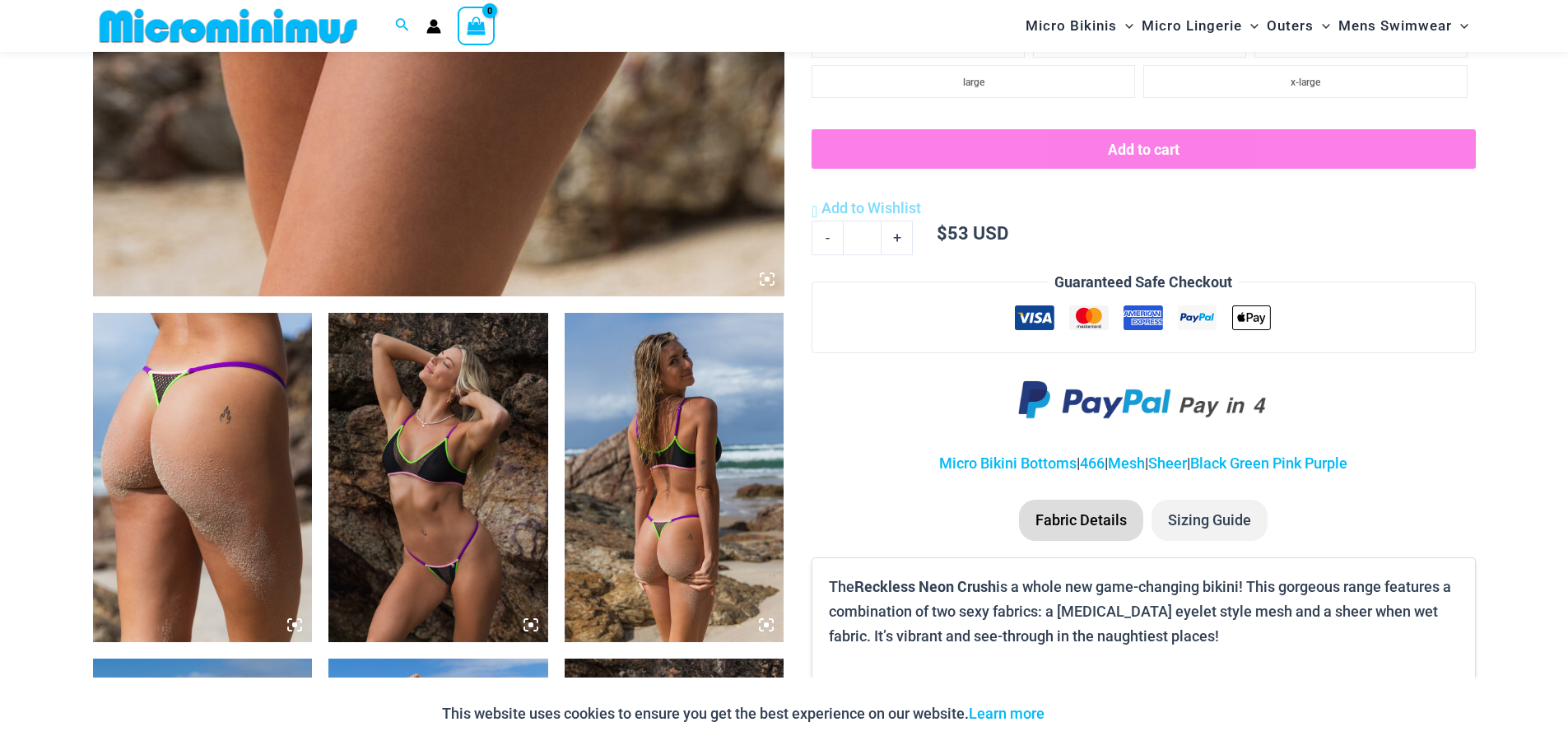
click at [225, 476] on img at bounding box center [203, 478] width 220 height 329
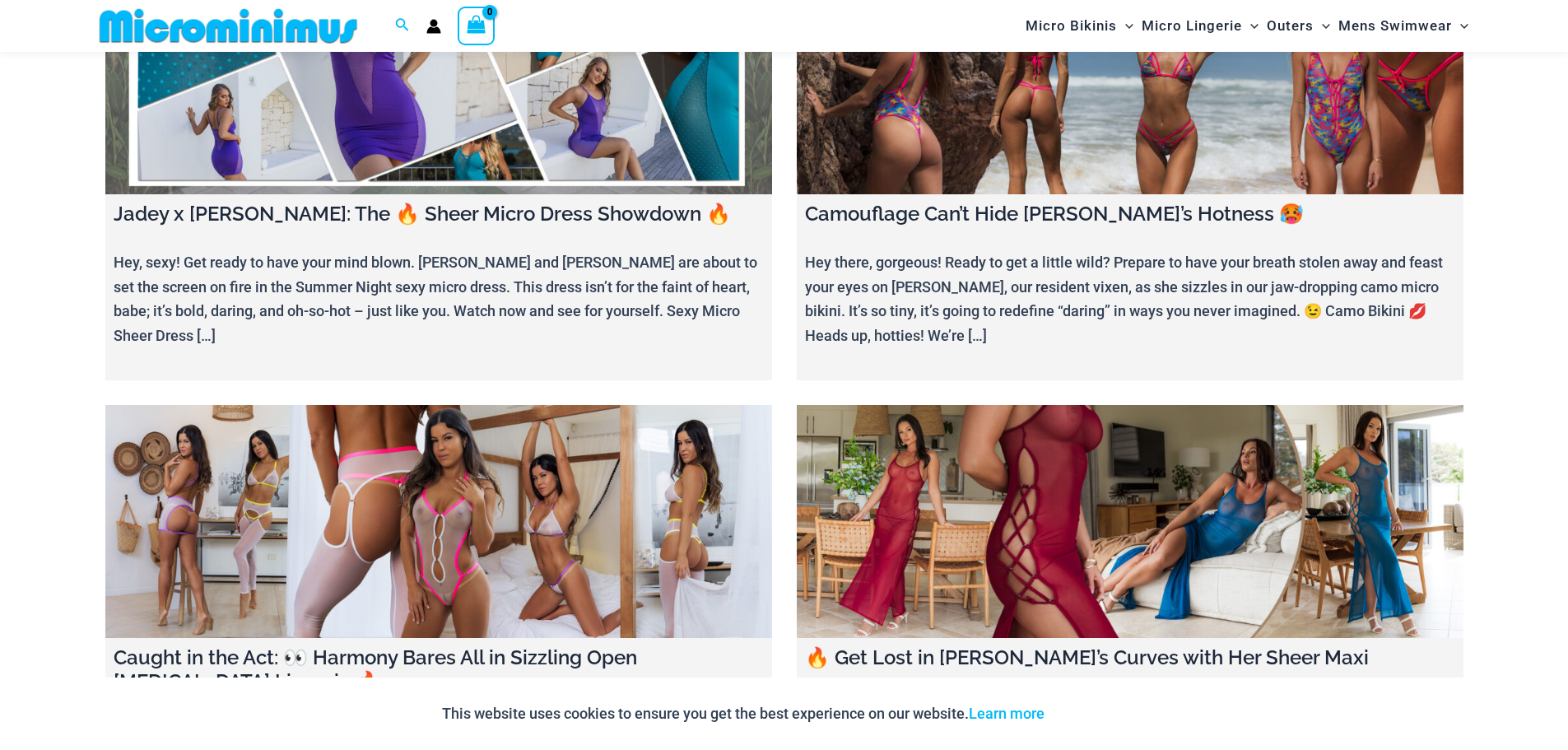
scroll to position [1715, 0]
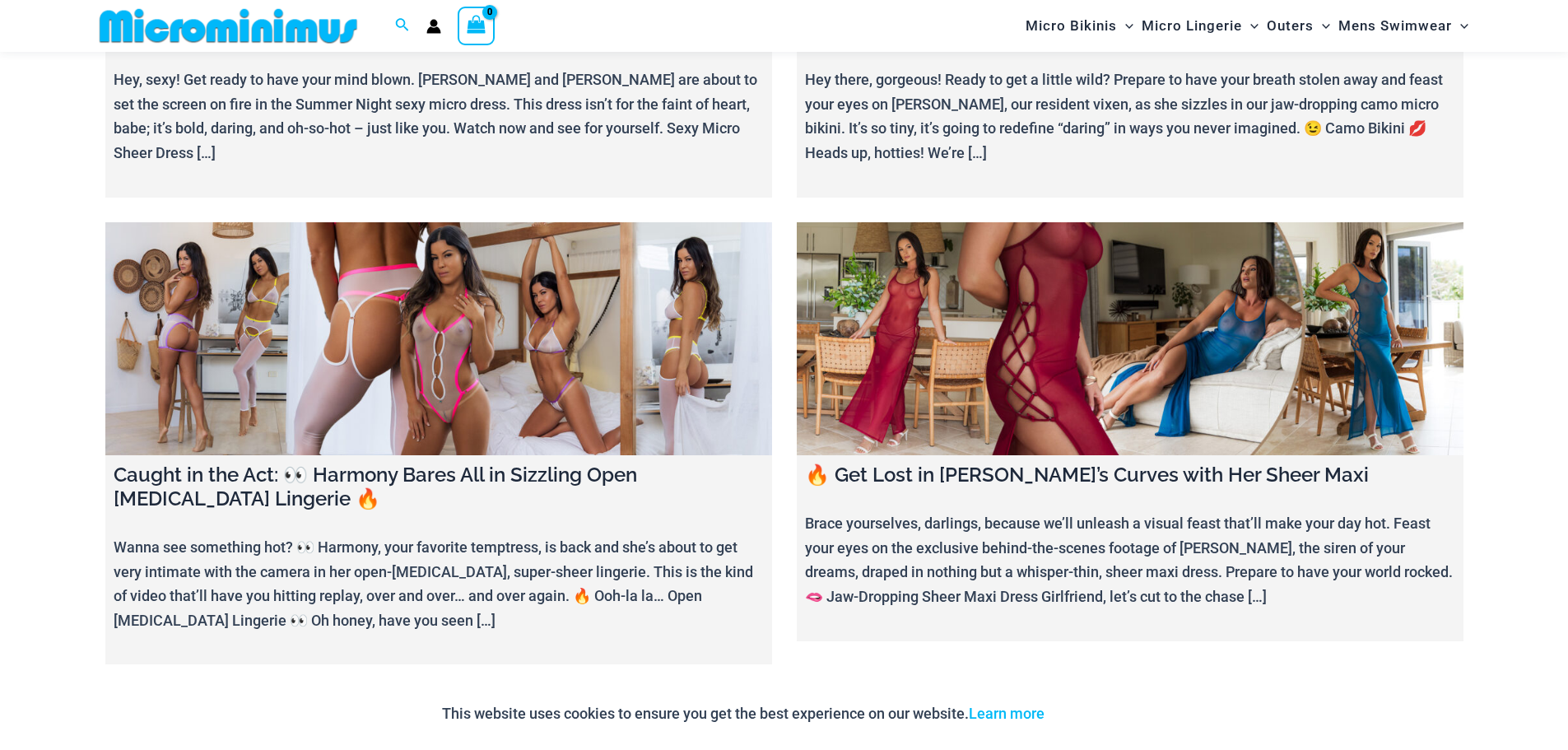
click at [497, 351] on link at bounding box center [438, 339] width 667 height 234
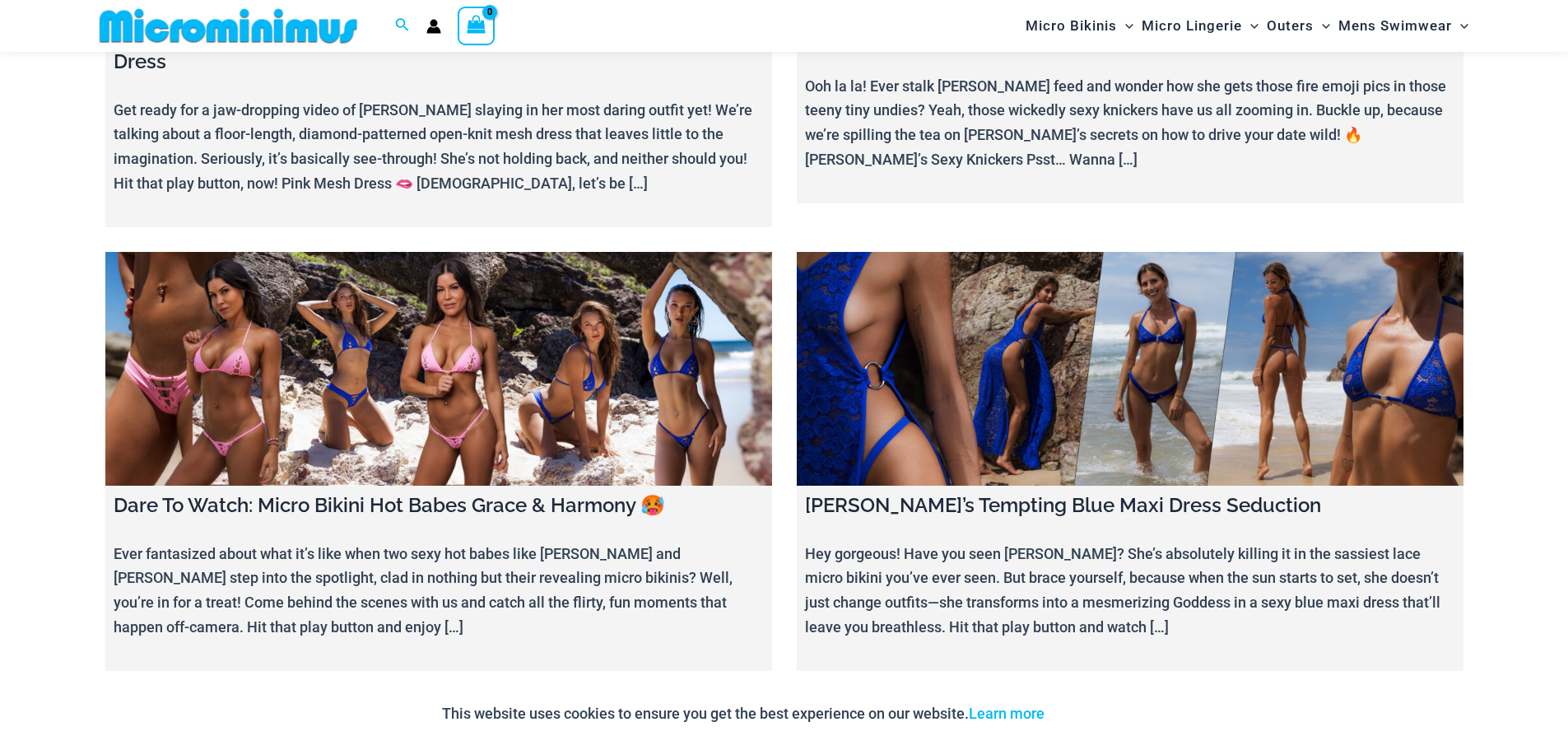
scroll to position [3691, 0]
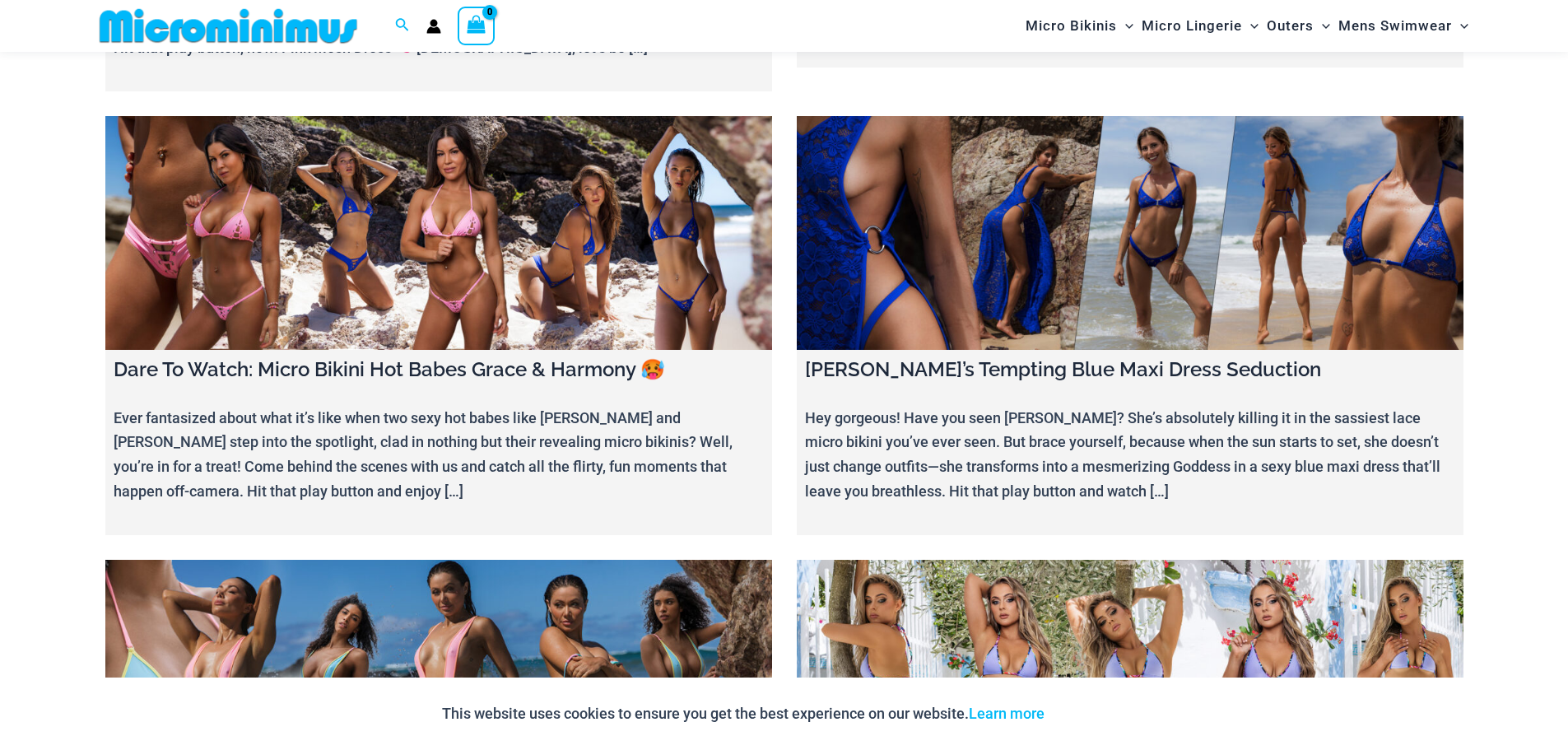
click at [1028, 264] on link at bounding box center [1130, 233] width 667 height 234
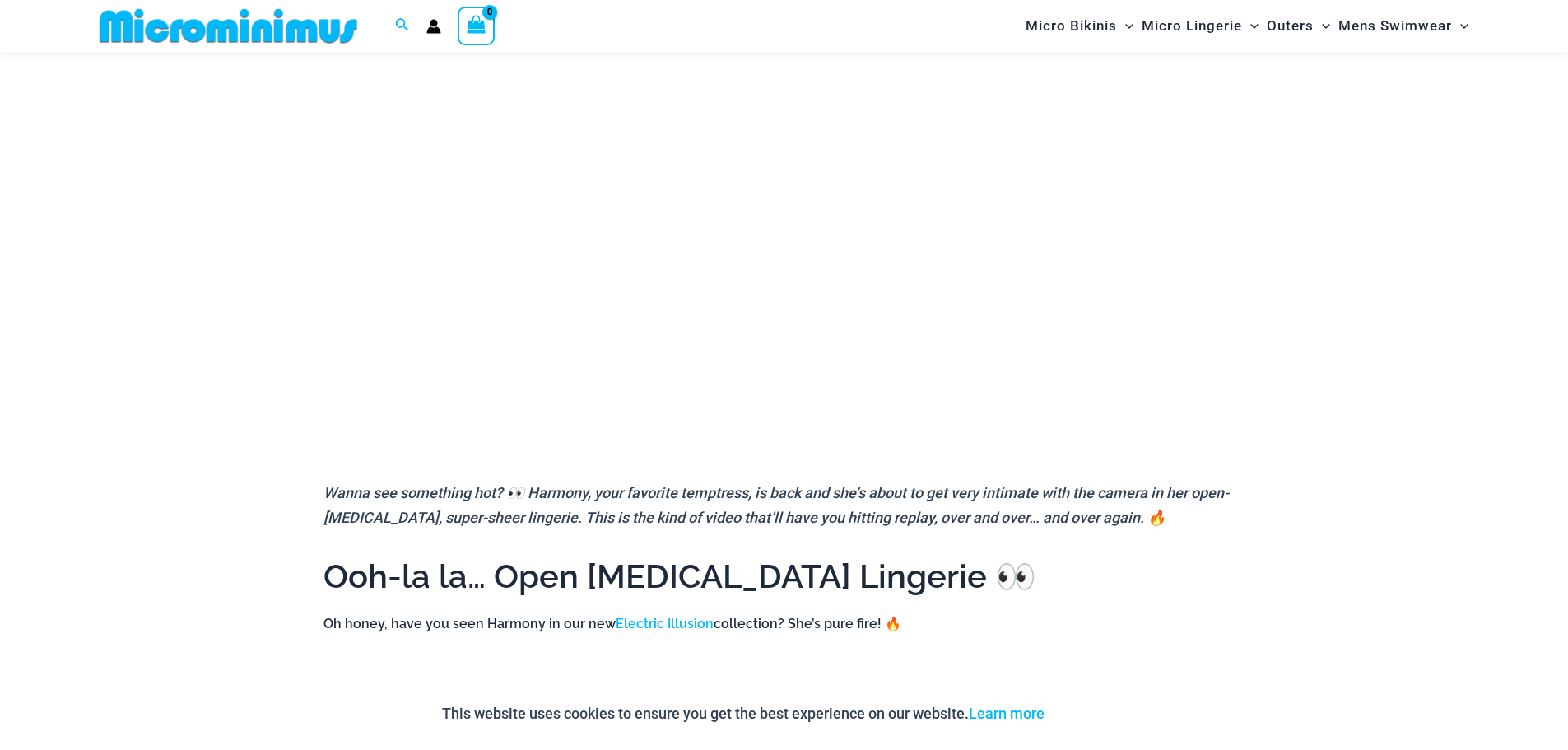
scroll to position [316, 0]
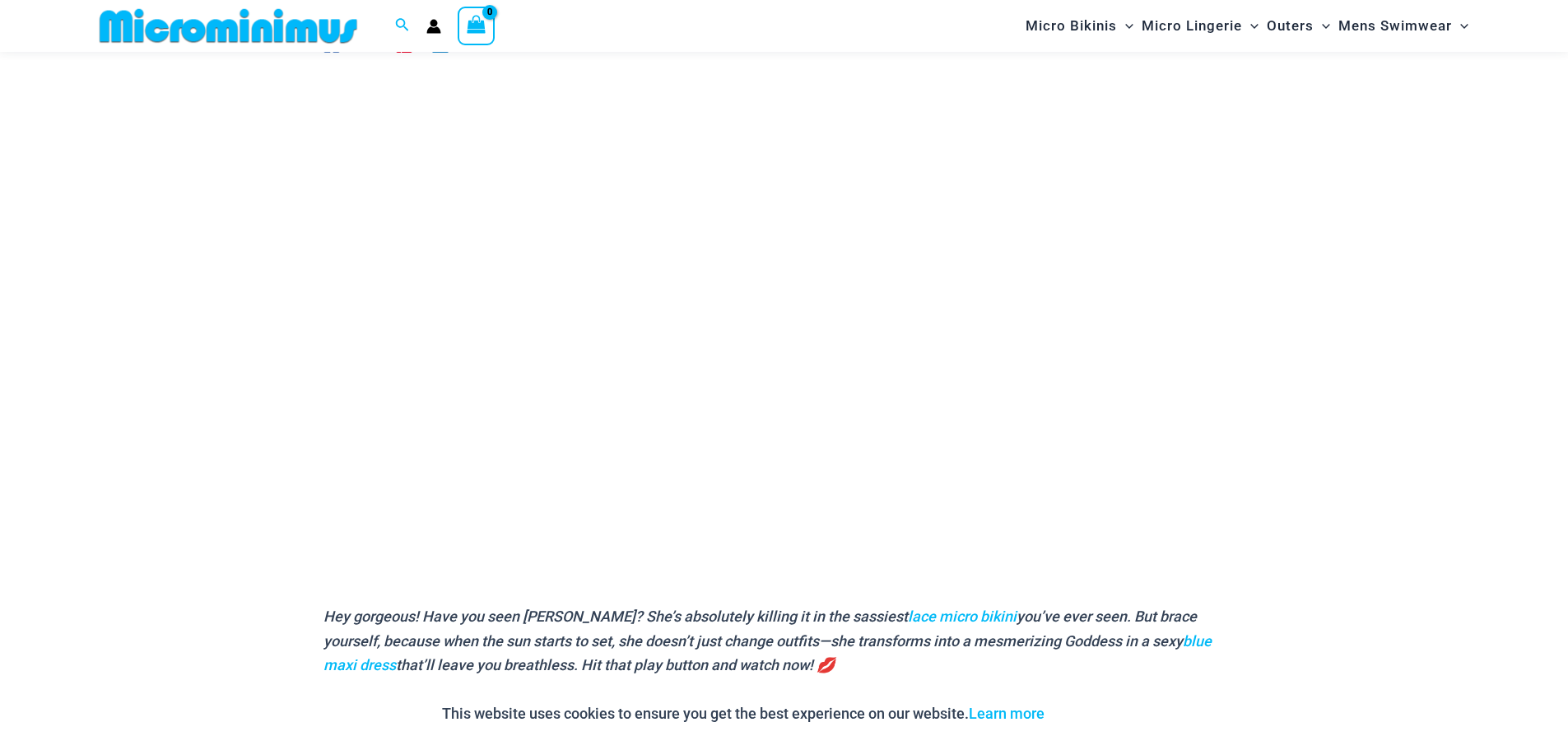
scroll to position [153, 0]
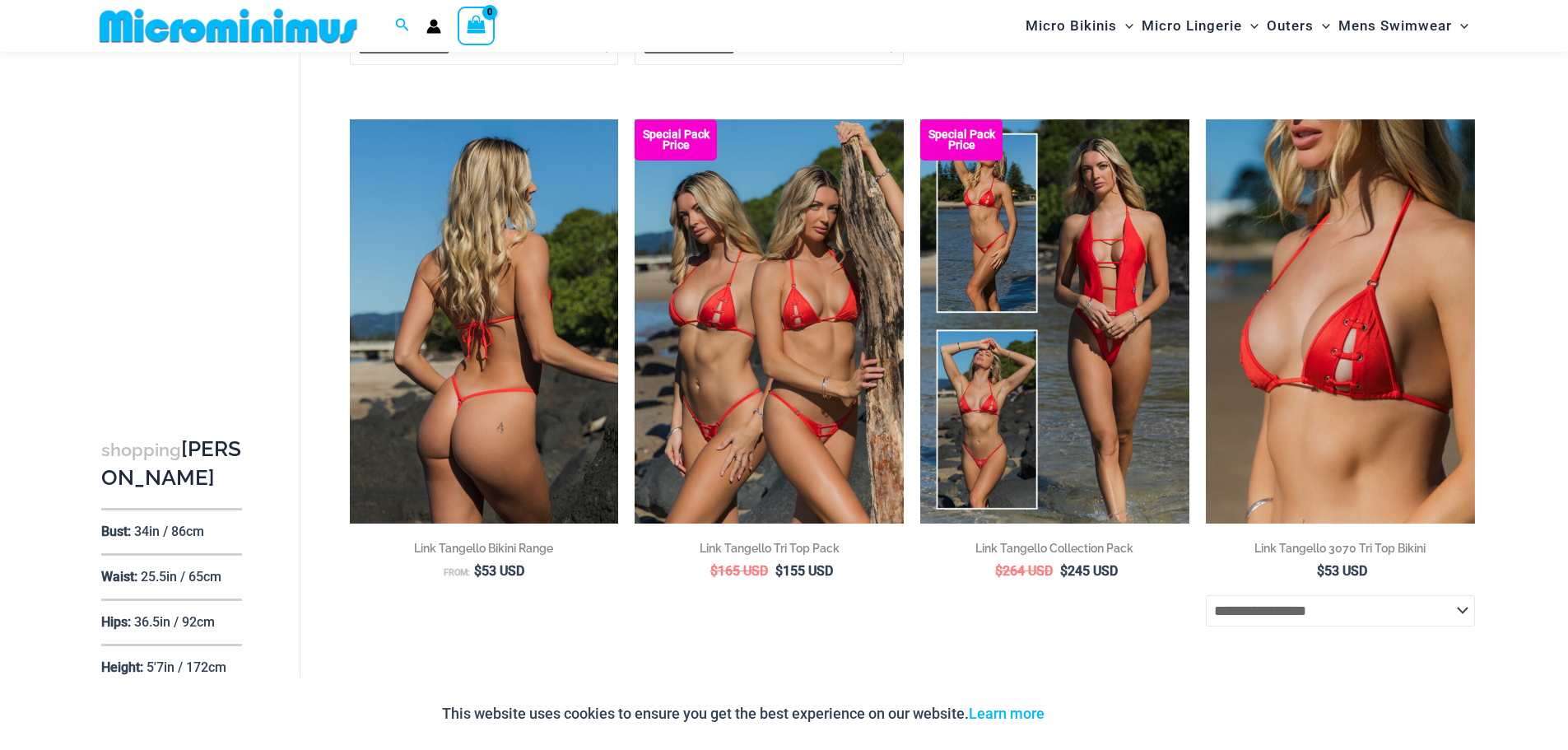
scroll to position [1717, 0]
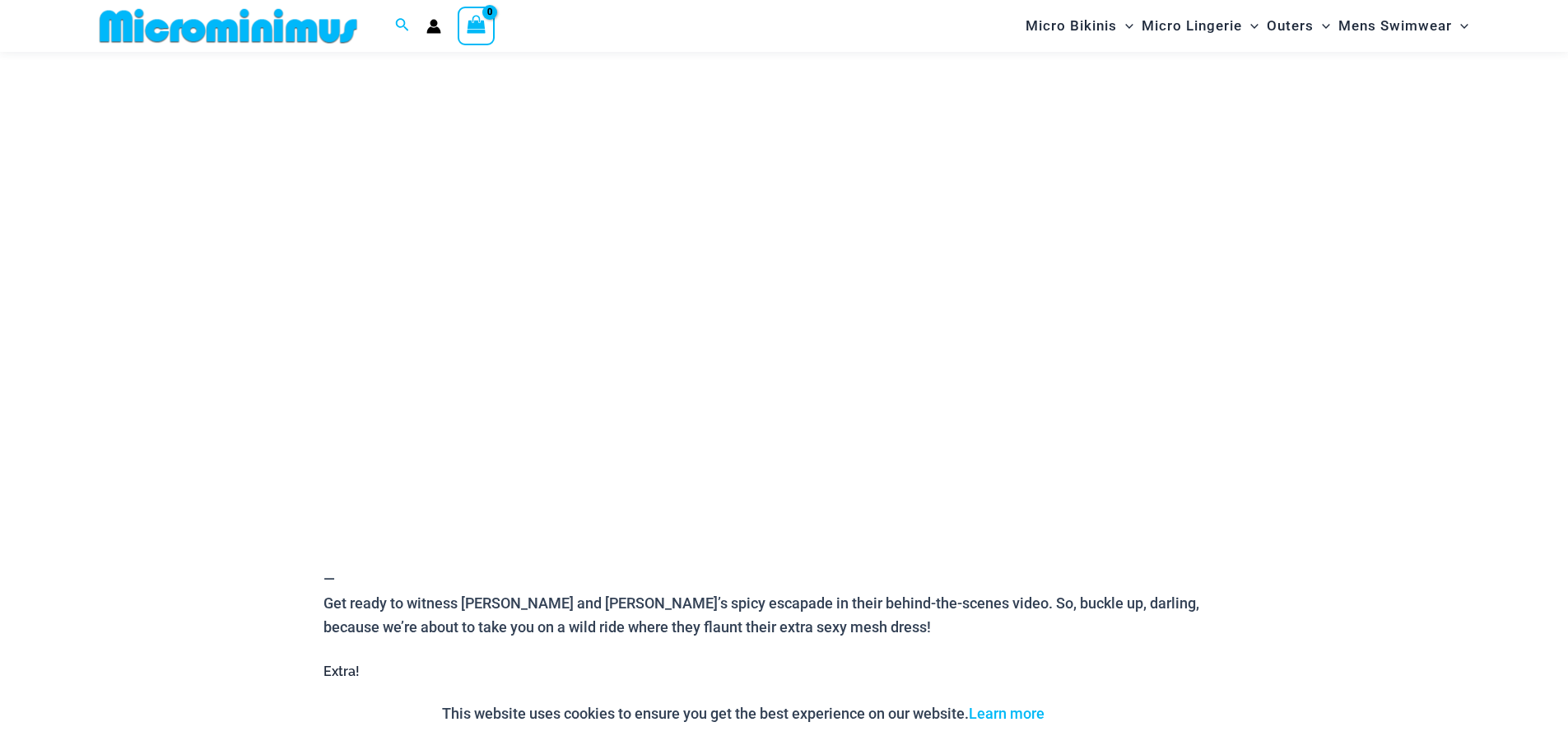
scroll to position [235, 0]
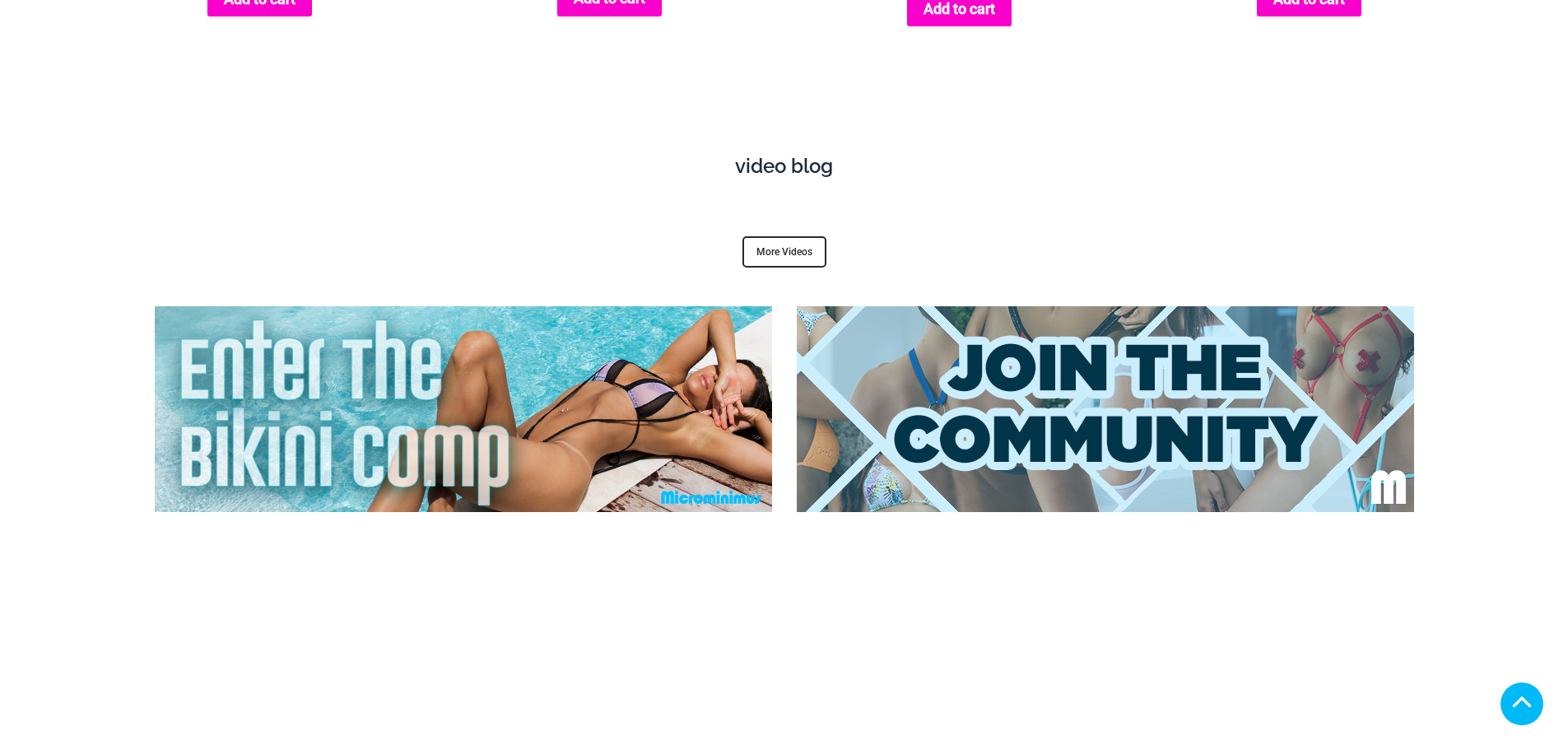
scroll to position [6481, 0]
